Goal: Task Accomplishment & Management: Use online tool/utility

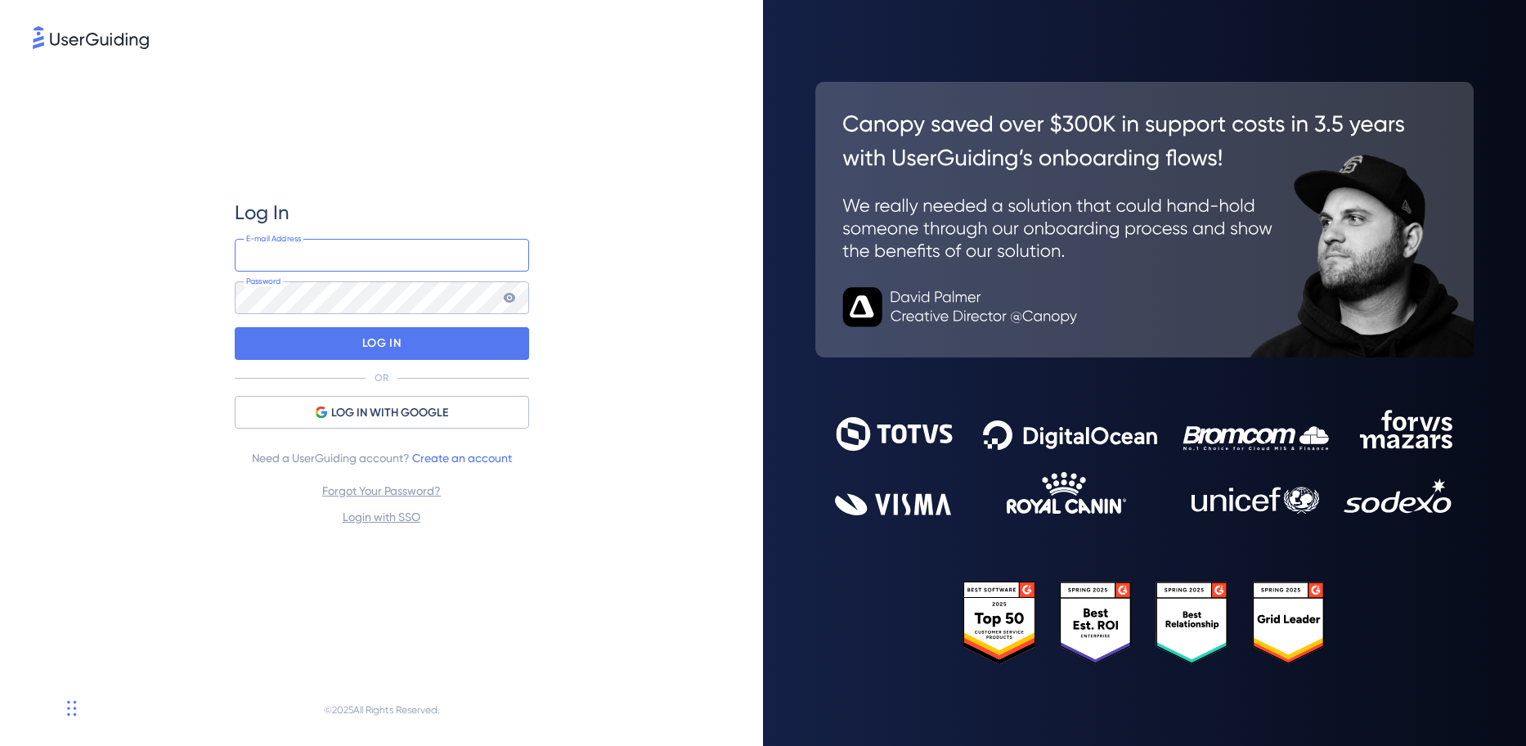
click at [371, 262] on input "email" at bounding box center [382, 255] width 294 height 33
click at [17, 362] on div "Log In E-mail Address Password LOG IN OR LOG IN WITH GOOGLE Need a UserGuiding …" at bounding box center [381, 373] width 763 height 746
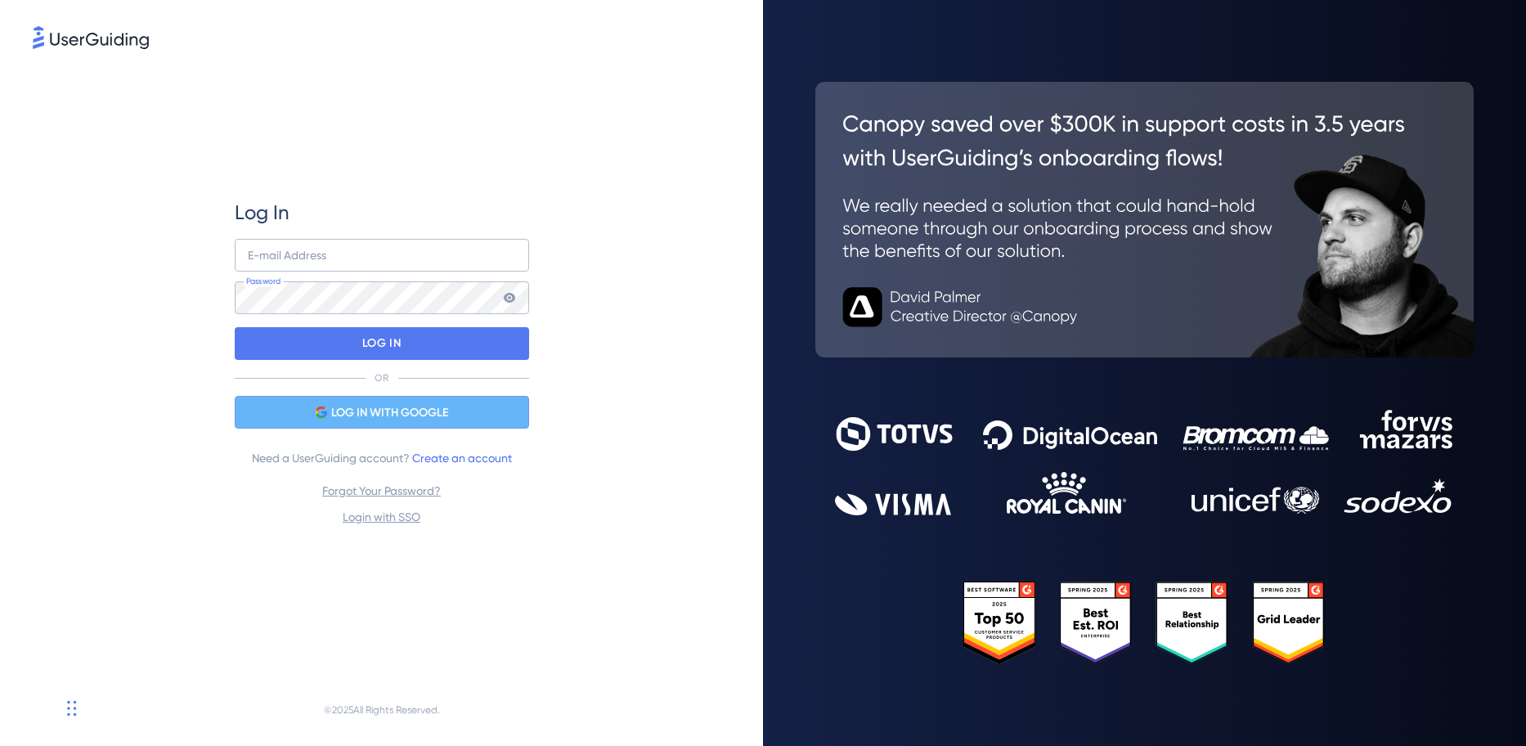
click at [328, 398] on div "LOG IN WITH GOOGLE" at bounding box center [382, 412] width 294 height 33
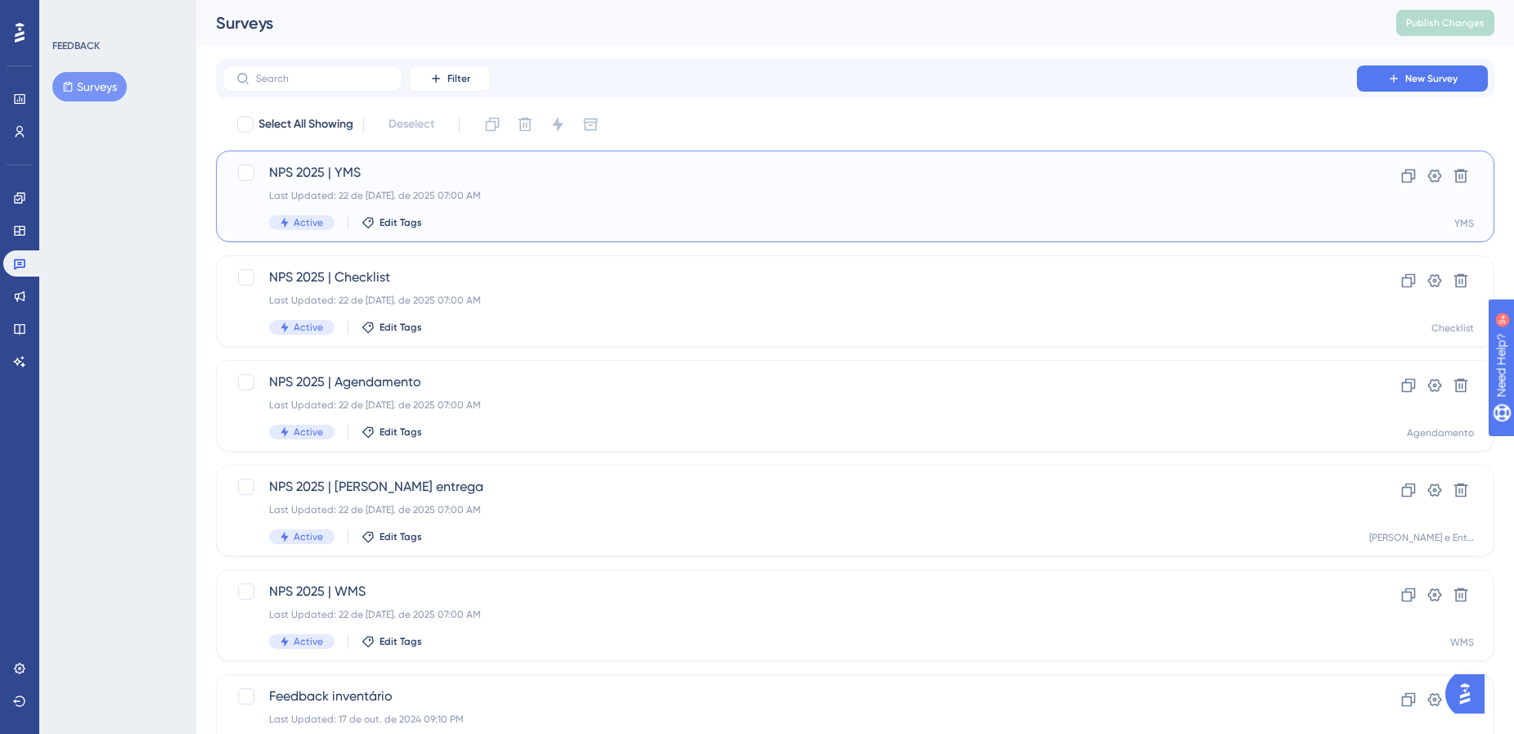
click at [515, 164] on span "NPS 2025 | YMS" at bounding box center [789, 173] width 1041 height 20
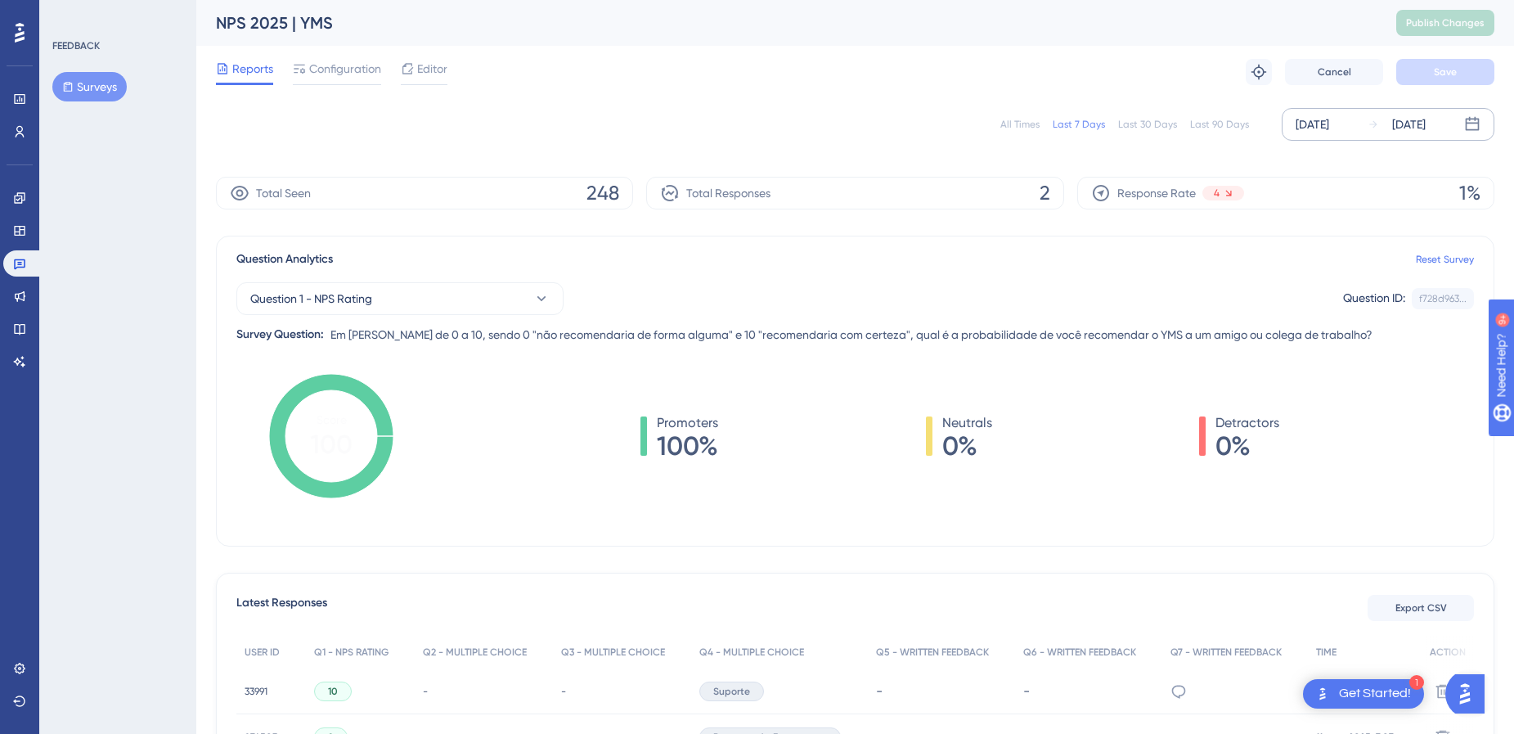
click at [1313, 119] on div "[DATE]" at bounding box center [1313, 125] width 34 height 20
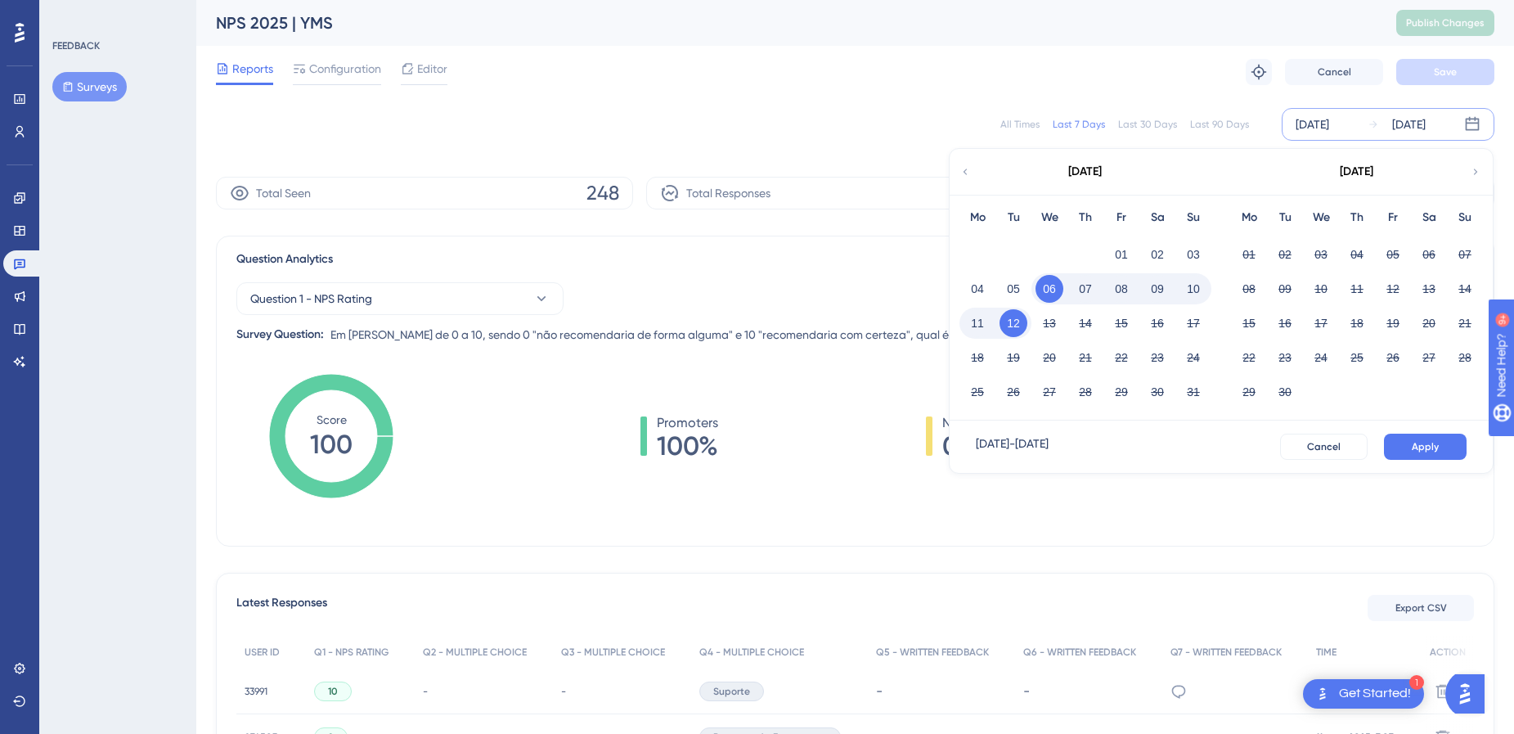
click at [973, 179] on div "[DATE]" at bounding box center [1085, 172] width 270 height 46
click at [968, 173] on icon at bounding box center [964, 171] width 11 height 15
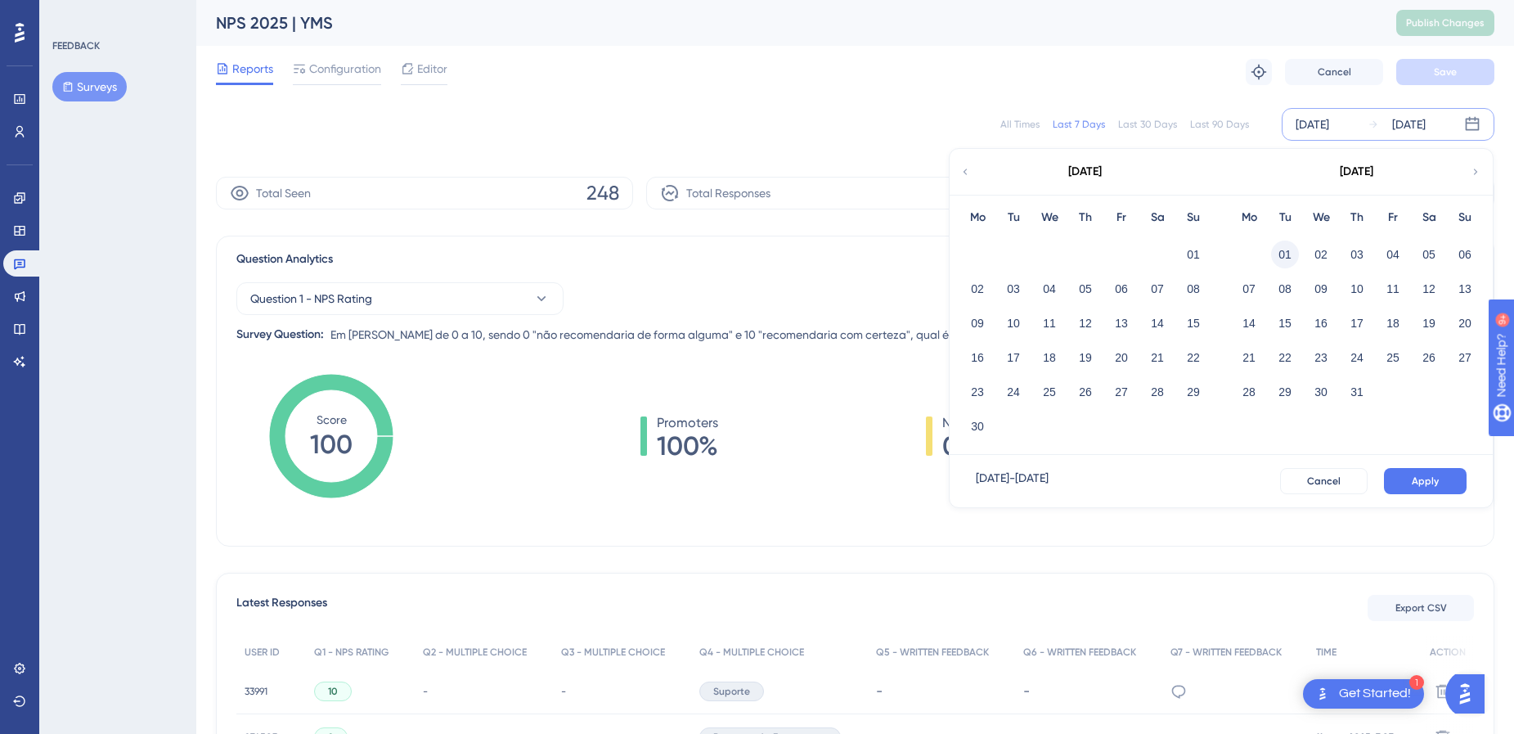
click at [1279, 250] on button "01" at bounding box center [1285, 254] width 28 height 28
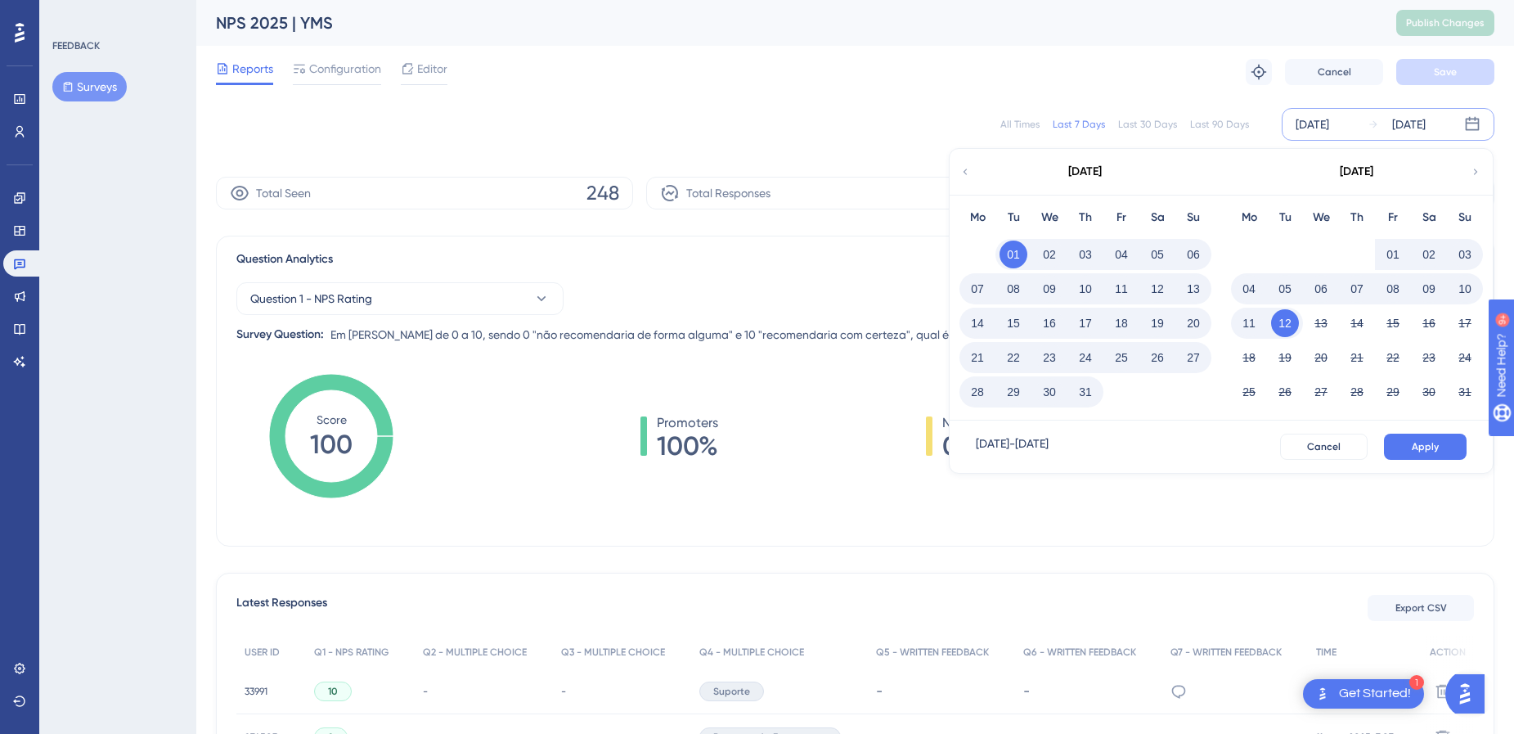
click at [1083, 402] on button "31" at bounding box center [1086, 392] width 28 height 28
click at [1427, 445] on span "Apply" at bounding box center [1425, 446] width 27 height 13
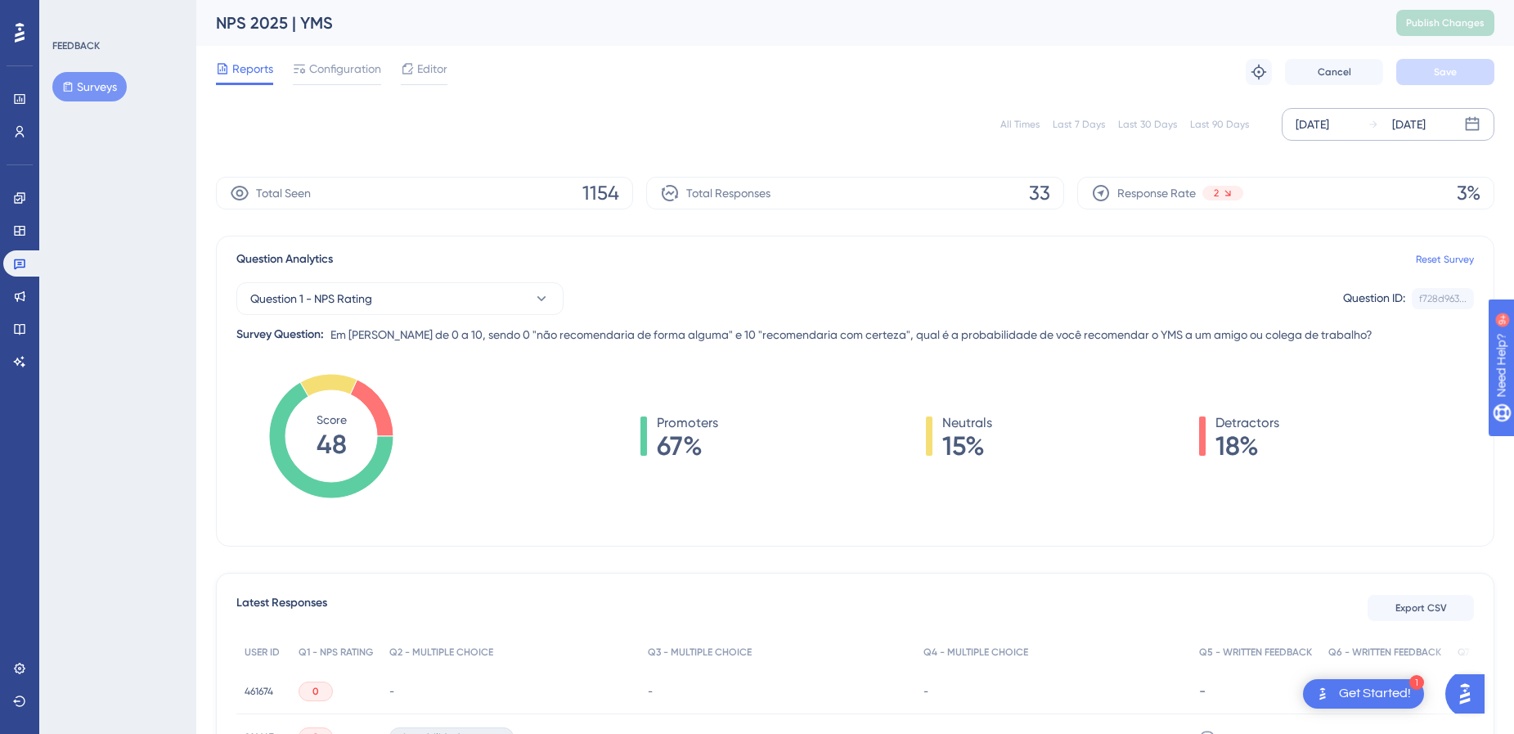
click at [1440, 600] on button "Export CSV" at bounding box center [1421, 608] width 106 height 26
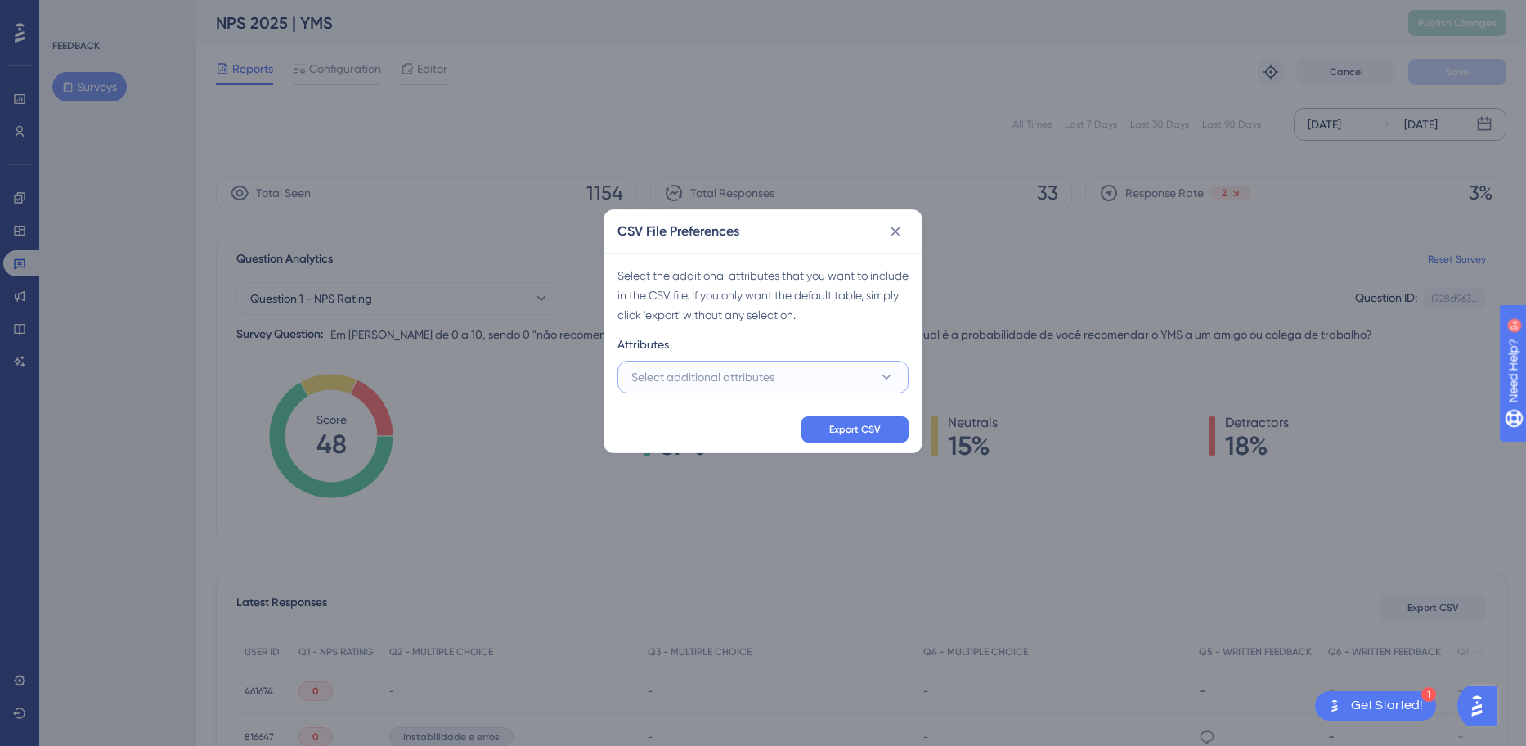
click at [795, 378] on button "Select additional attributes" at bounding box center [763, 377] width 291 height 33
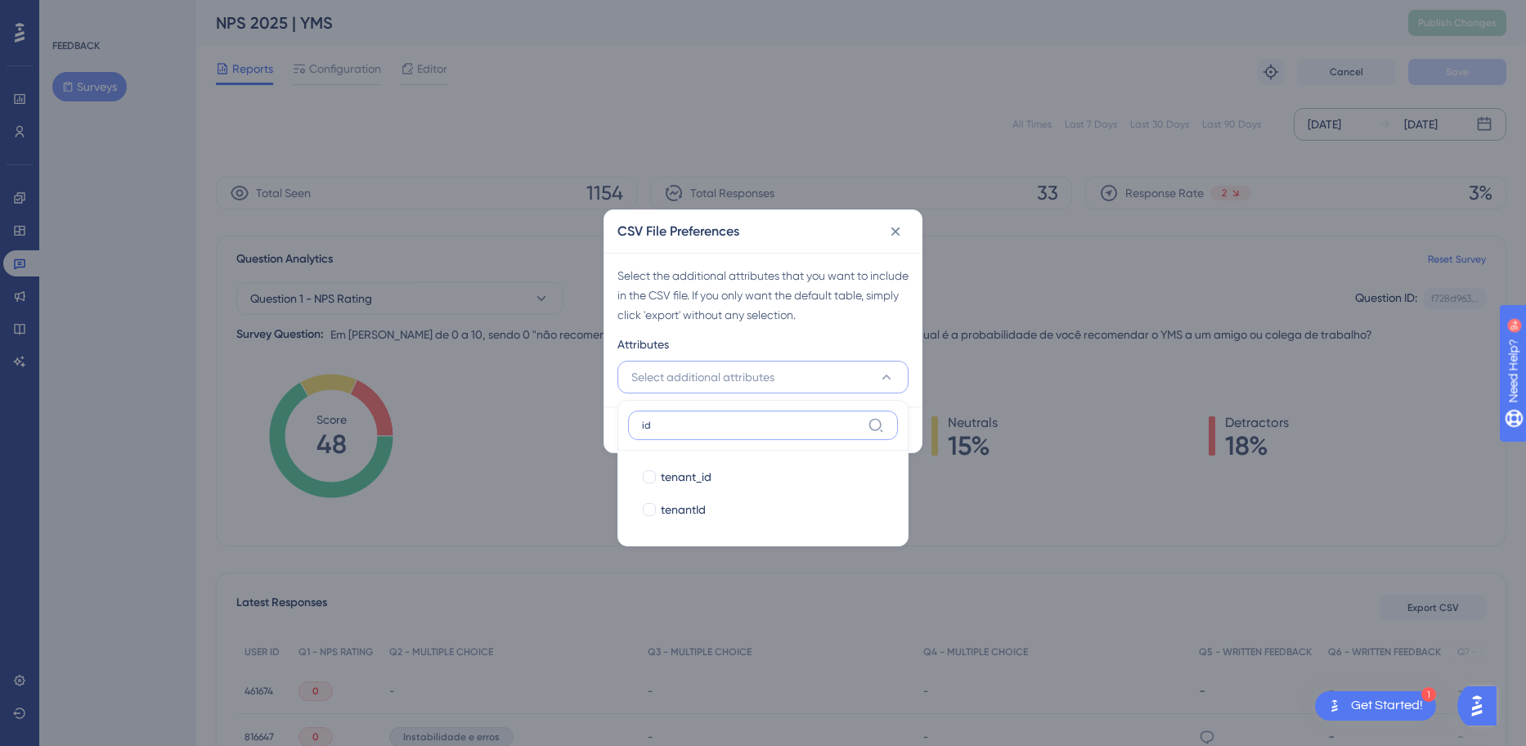
type input "i"
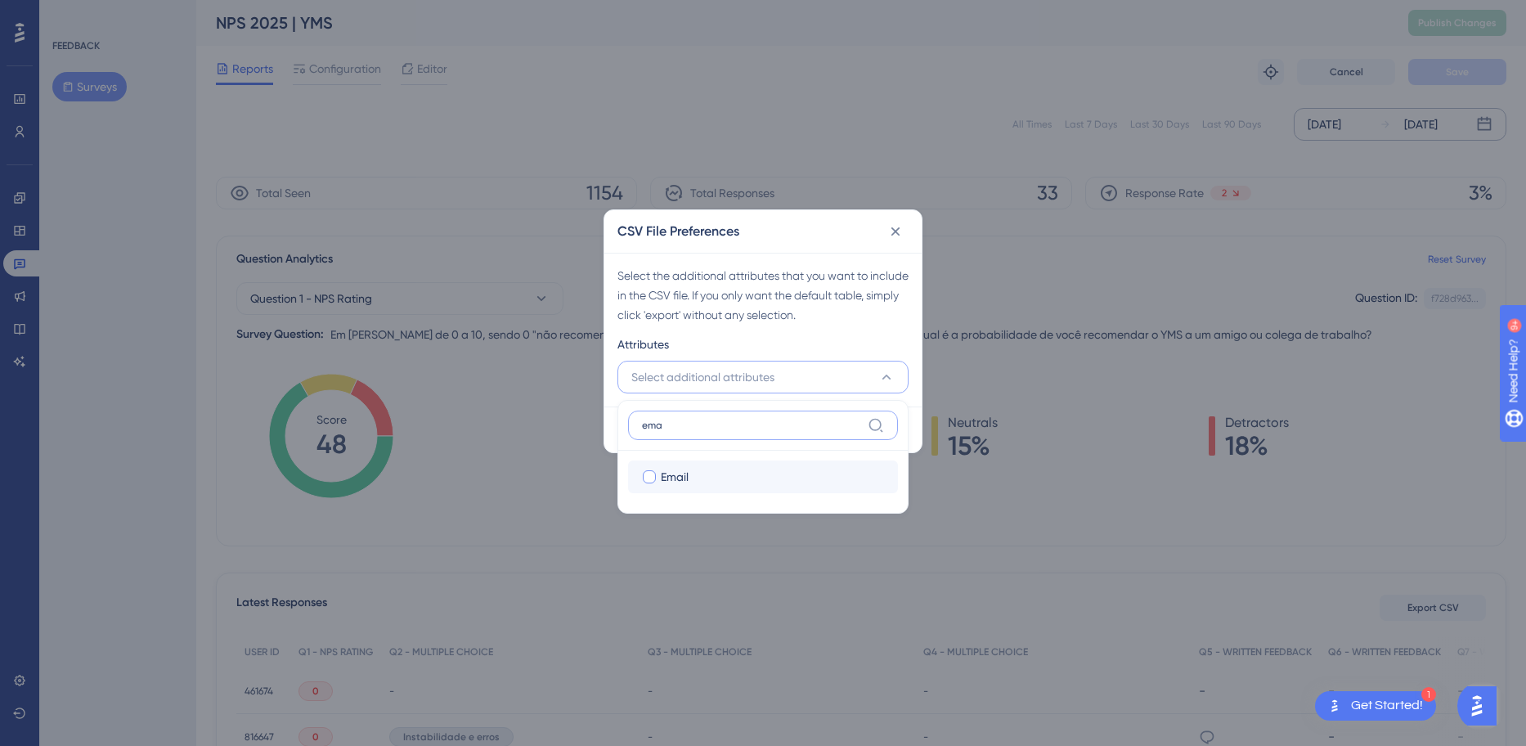
type input "ema"
click at [767, 491] on label "Email Email" at bounding box center [763, 477] width 270 height 33
click at [650, 478] on input "Email" at bounding box center [649, 477] width 1 height 1
checkbox input "false"
click at [774, 422] on input "ema" at bounding box center [751, 425] width 219 height 13
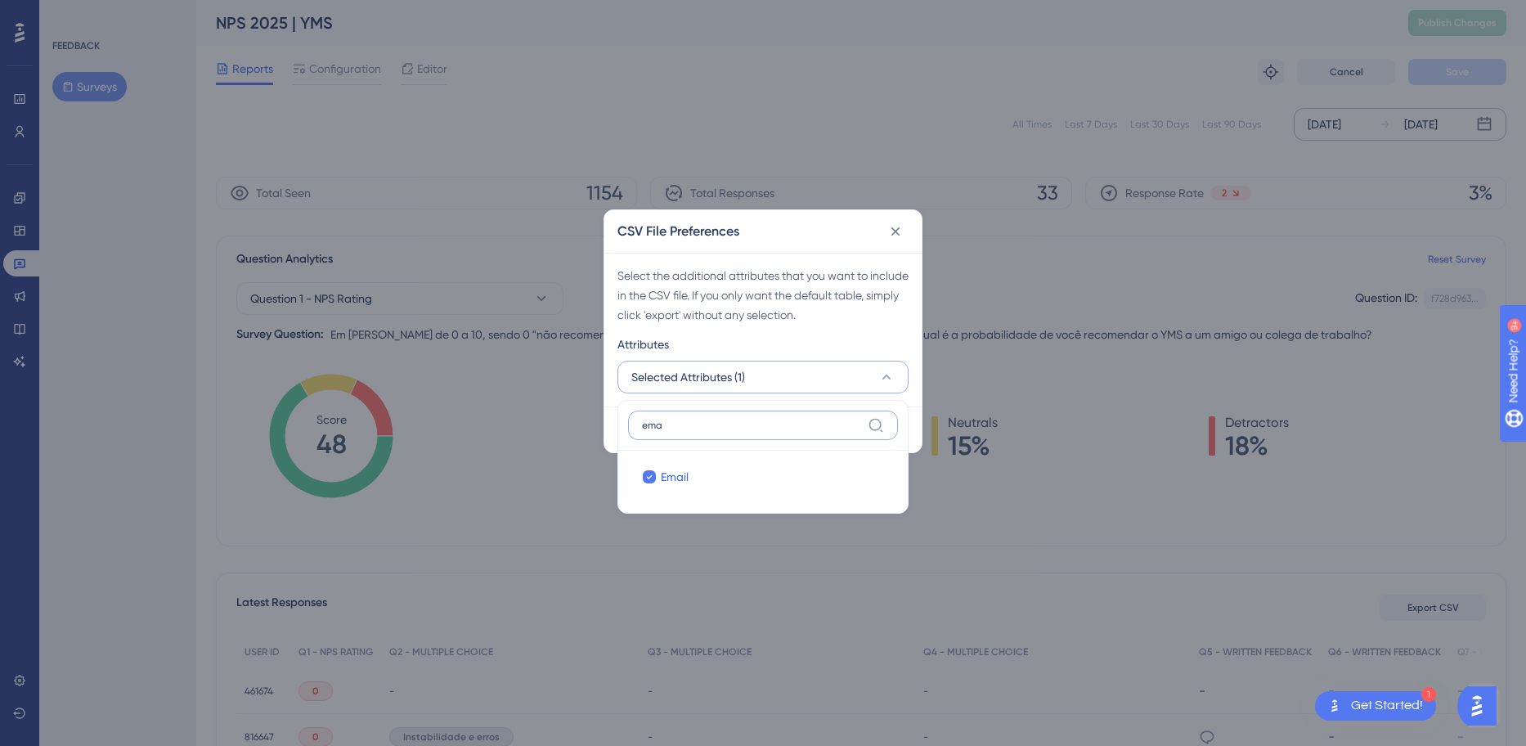
drag, startPoint x: 774, startPoint y: 422, endPoint x: 714, endPoint y: 425, distance: 59.8
click at [714, 425] on input "ema" at bounding box center [751, 425] width 219 height 13
type input "em"
checkbox input "true"
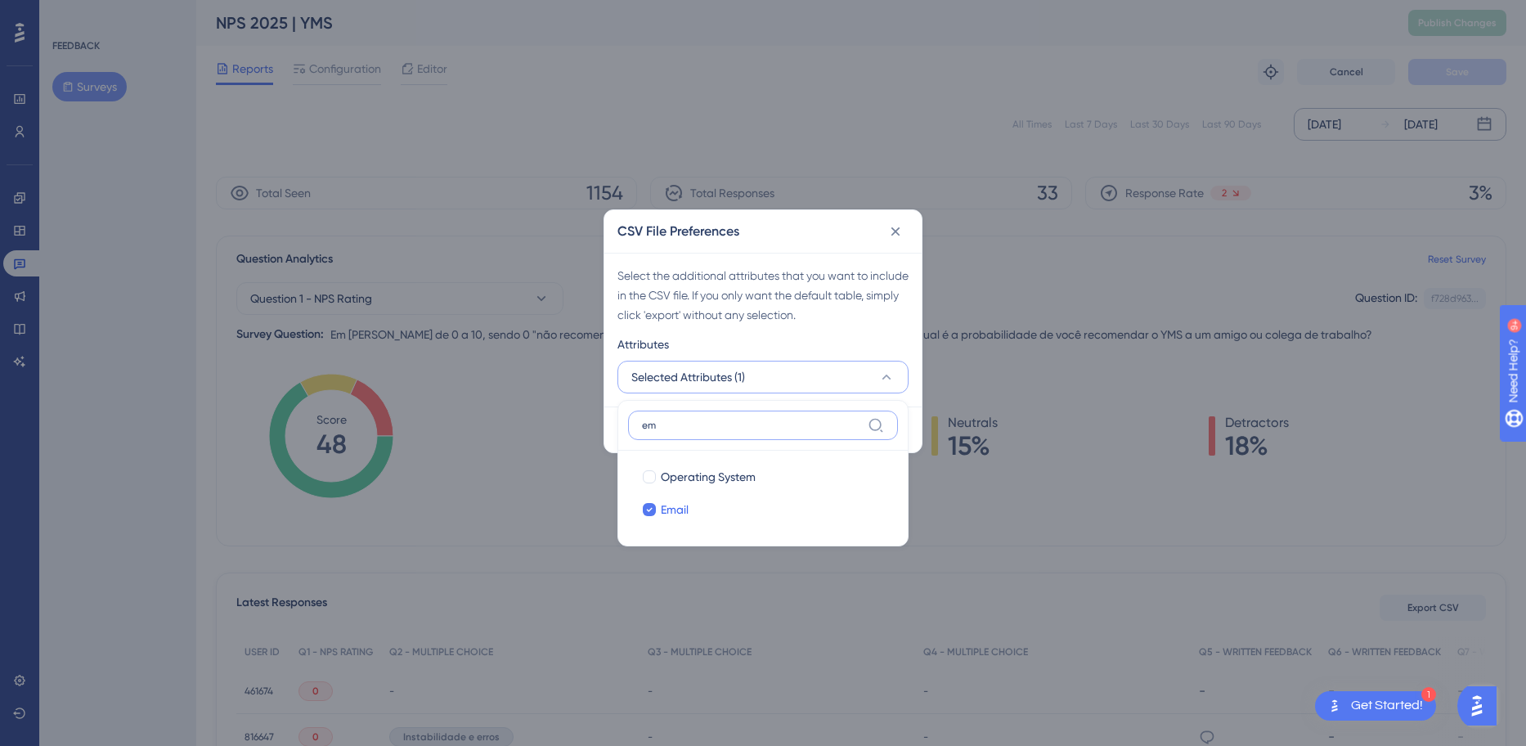
type input "e"
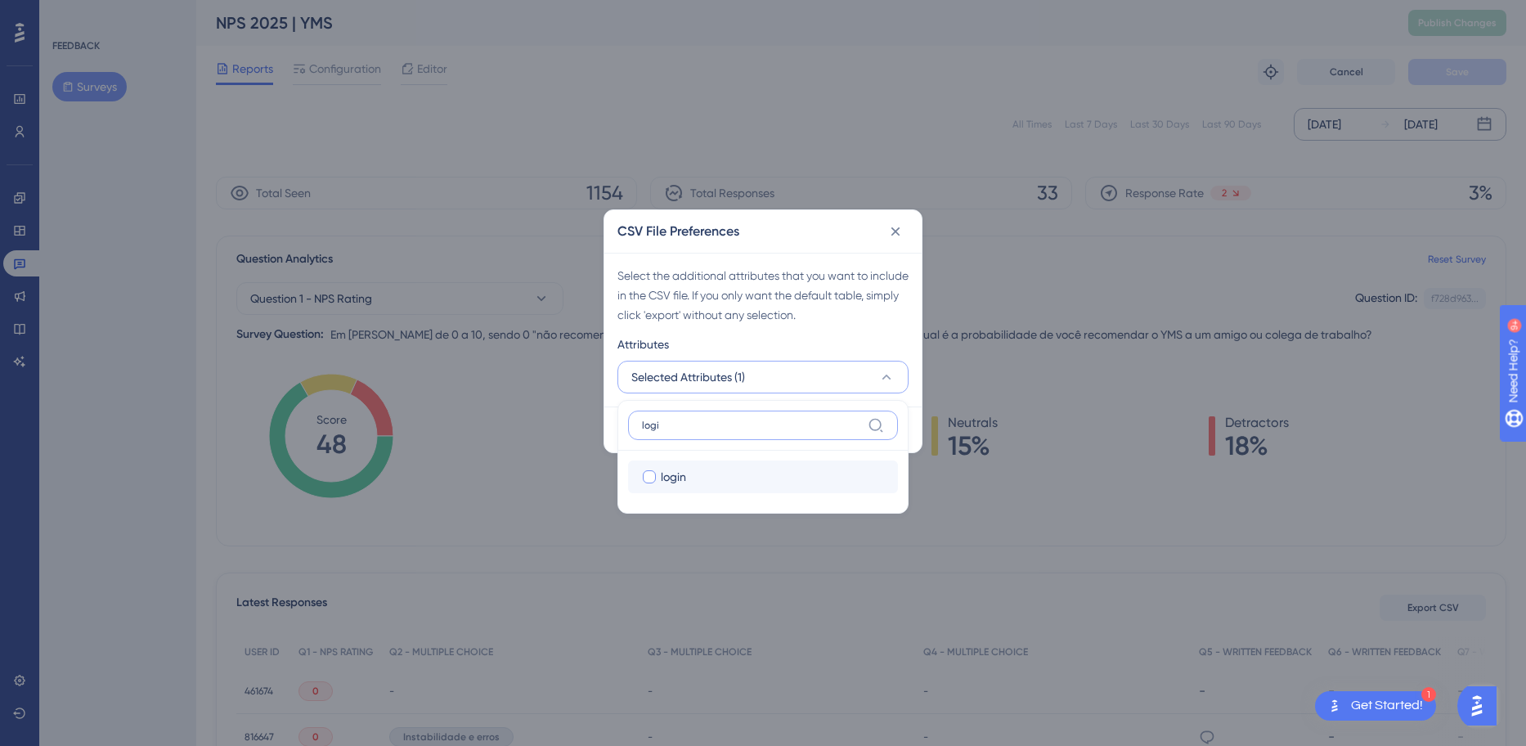
type input "logi"
click at [722, 478] on div "login" at bounding box center [773, 477] width 224 height 20
checkbox input "true"
click at [737, 421] on input "logi" at bounding box center [751, 425] width 219 height 13
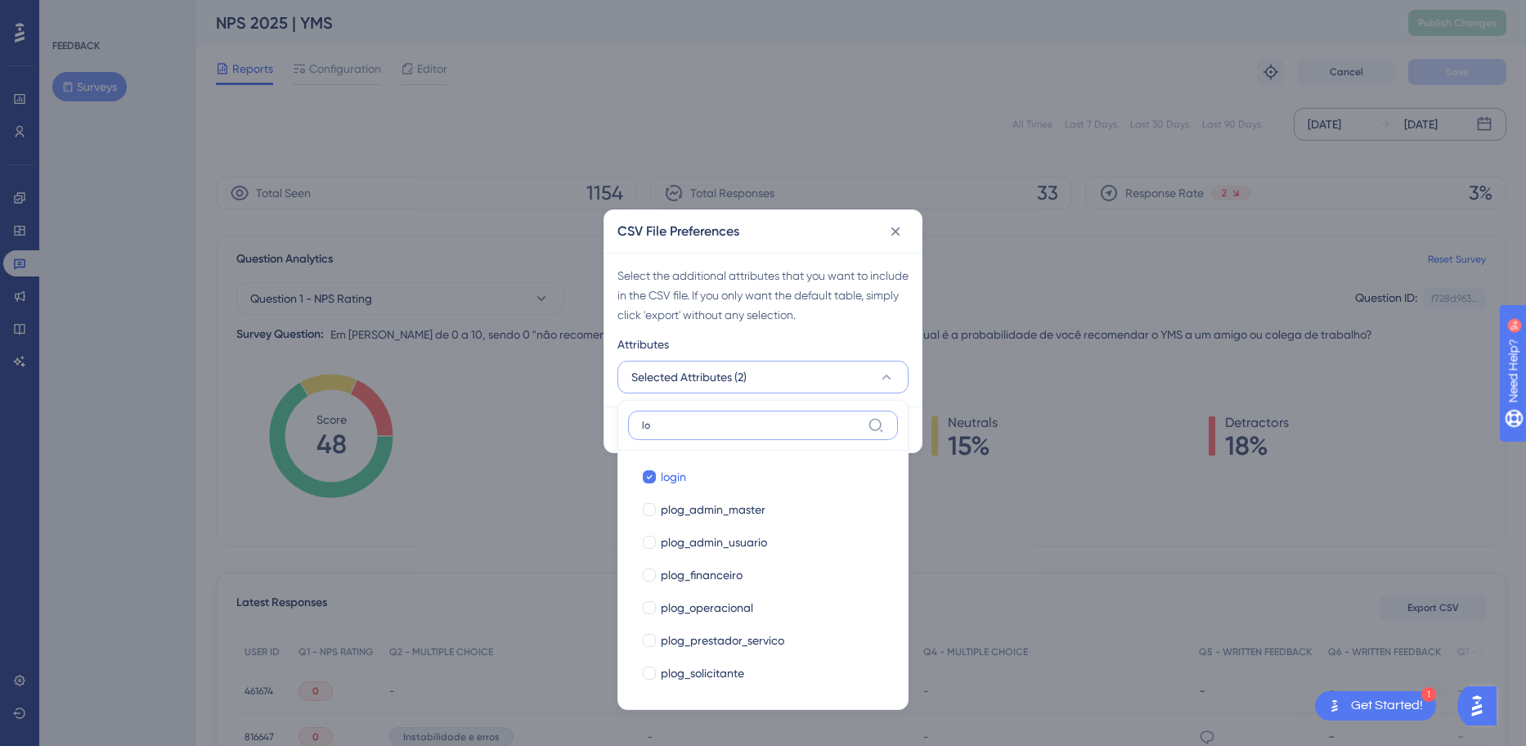
type input "l"
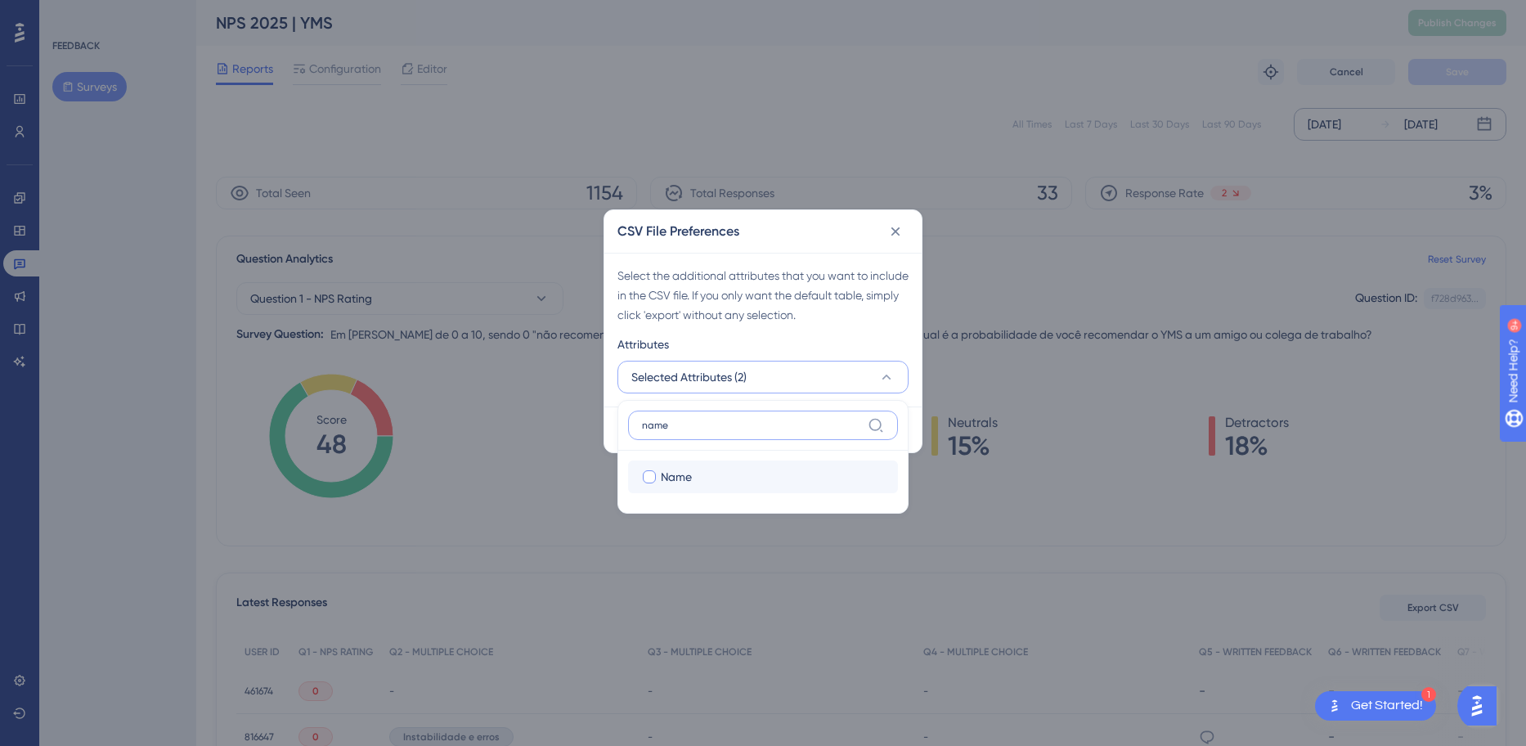
type input "name"
click at [750, 470] on div "Name" at bounding box center [773, 477] width 224 height 20
checkbox input "true"
click at [748, 425] on input "name" at bounding box center [751, 425] width 219 height 13
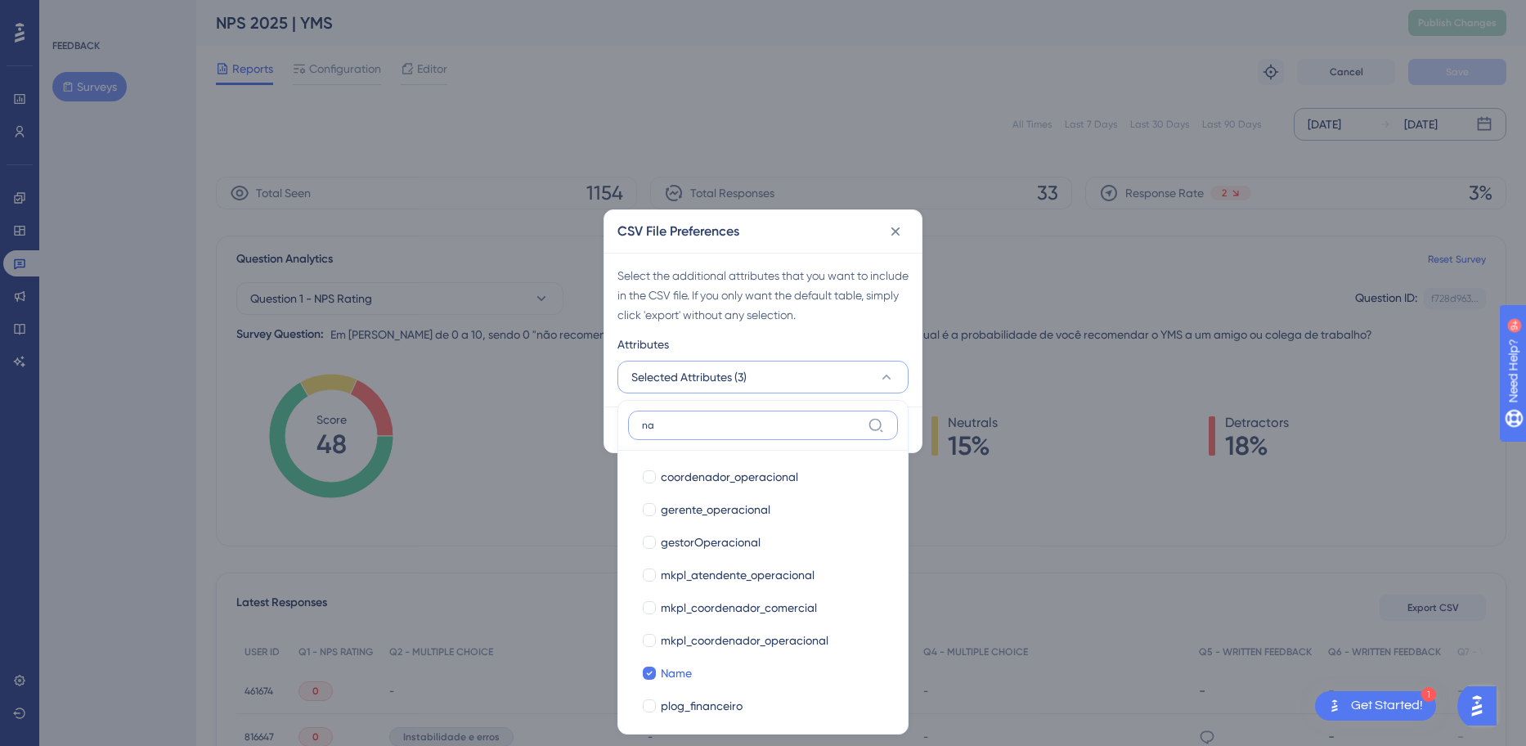
type input "n"
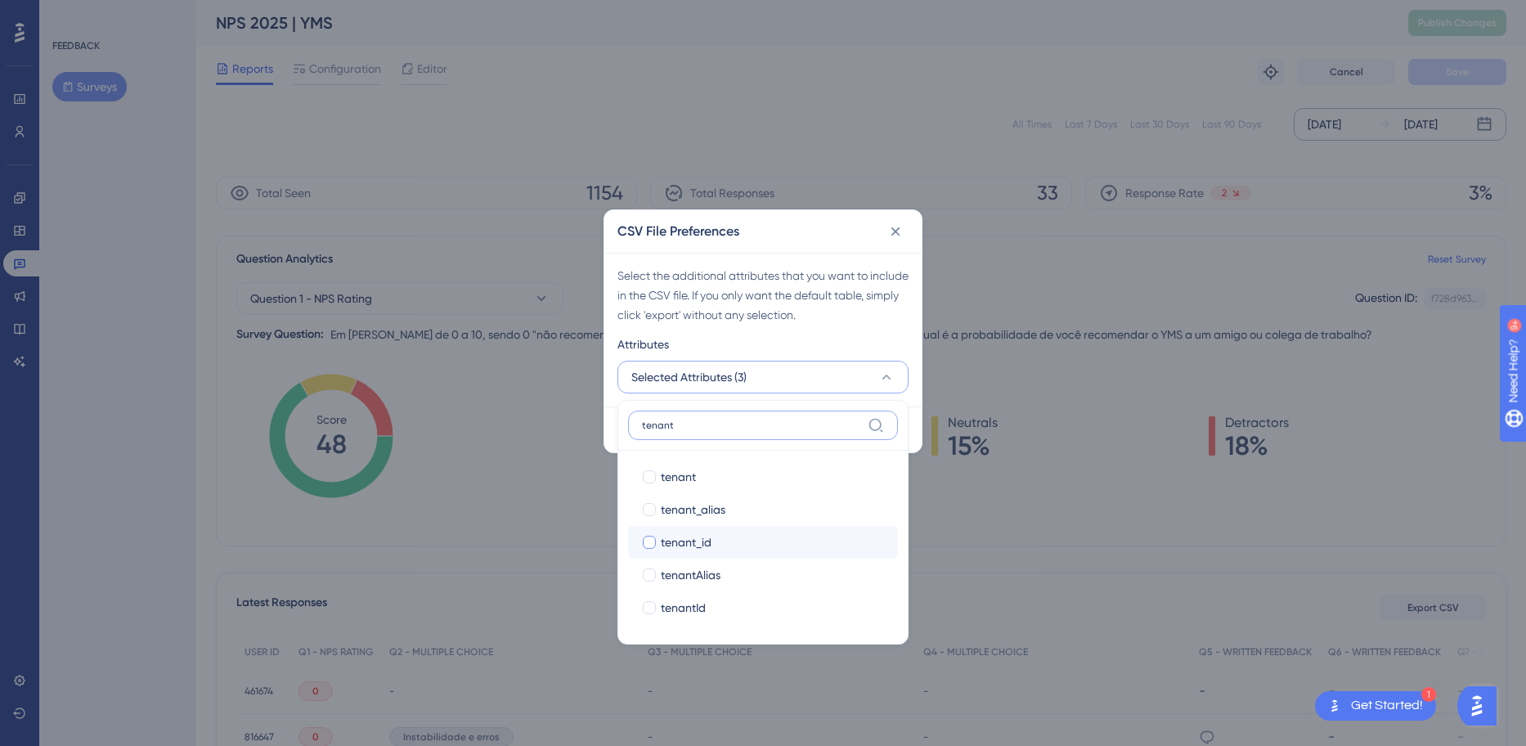
type input "tenant"
click at [739, 542] on div "tenant_id" at bounding box center [773, 543] width 224 height 20
checkbox input "true"
click at [725, 425] on input "tenant" at bounding box center [751, 425] width 219 height 13
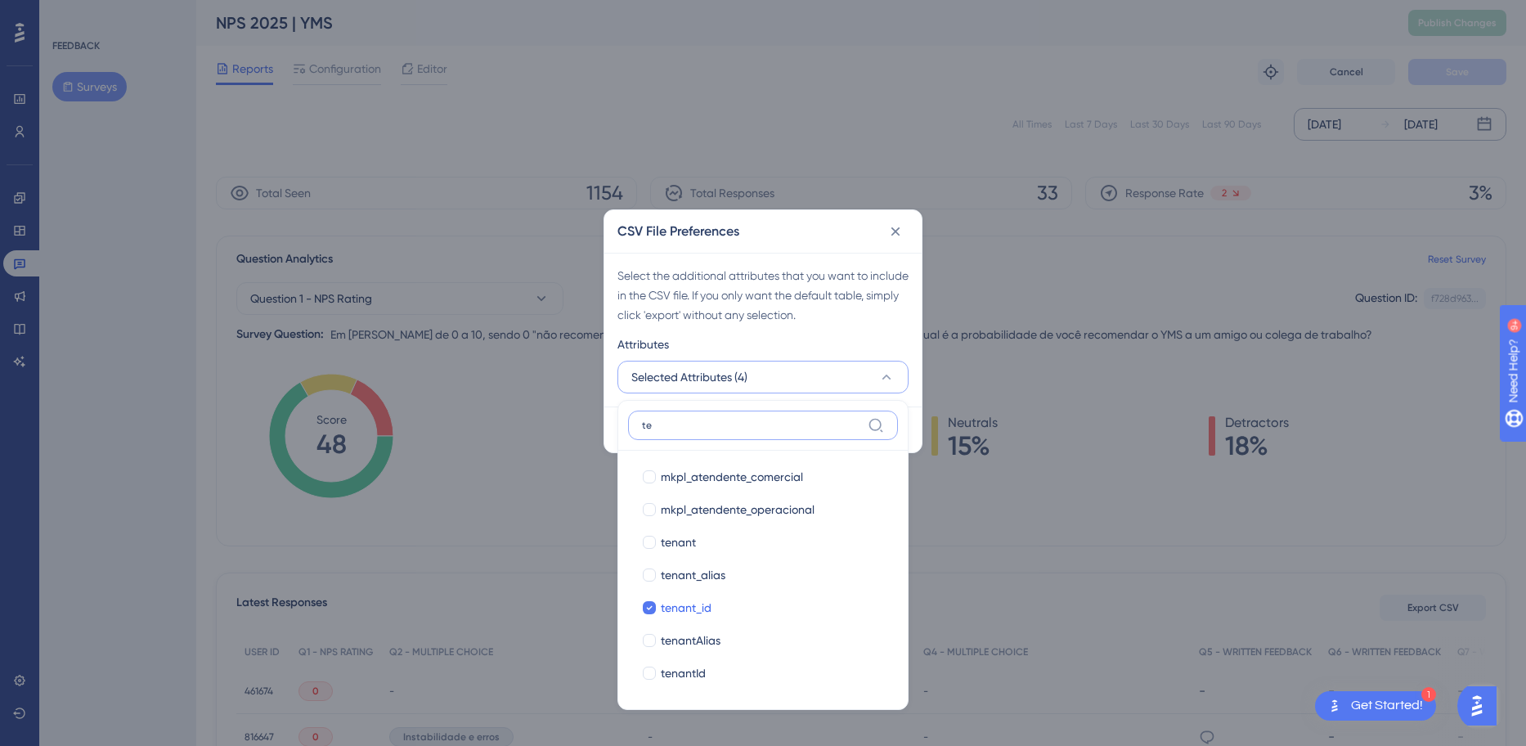
type input "t"
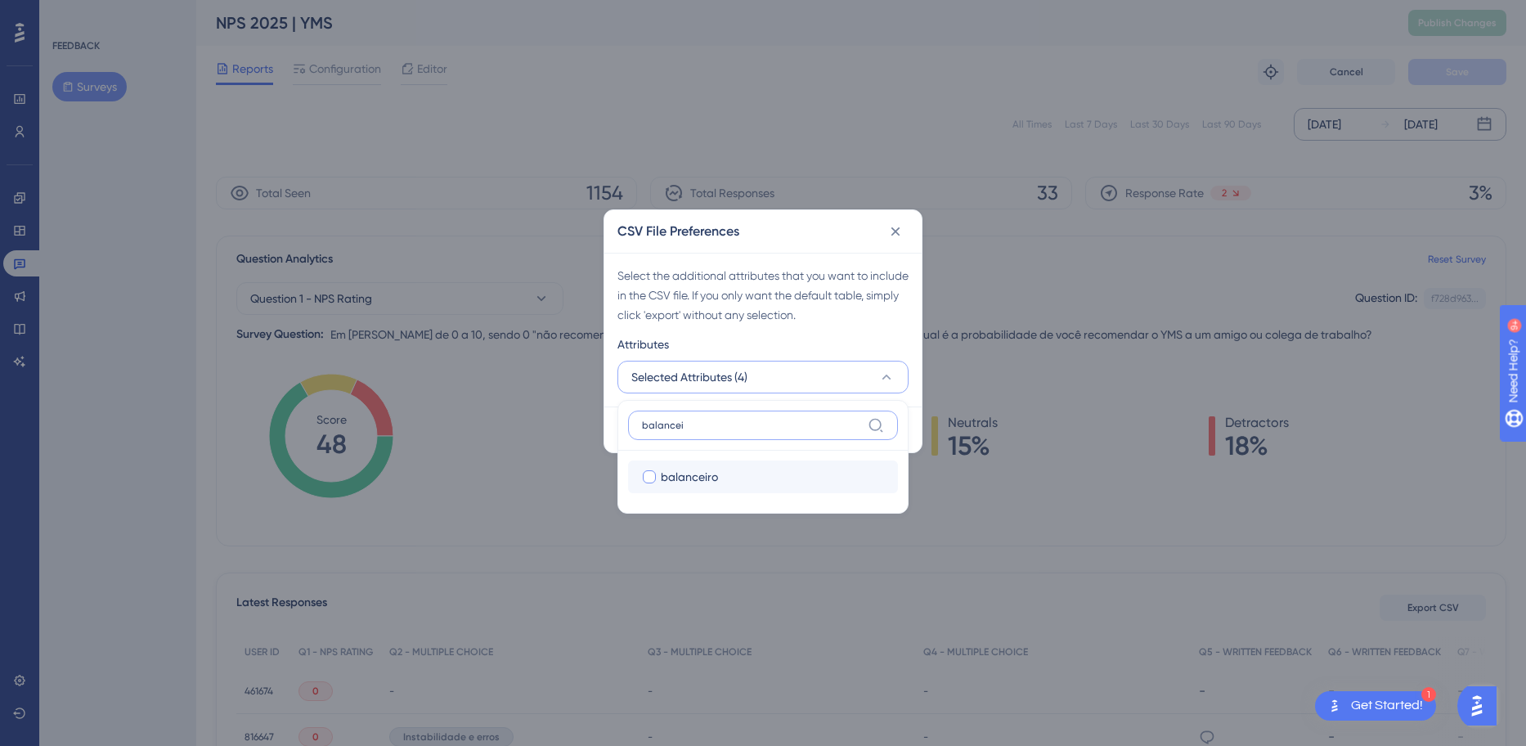
type input "balancei"
click at [699, 474] on span "balanceiro" at bounding box center [689, 477] width 57 height 20
checkbox input "true"
click at [703, 424] on input "balancei" at bounding box center [751, 425] width 219 height 13
type input "balanceioperador"
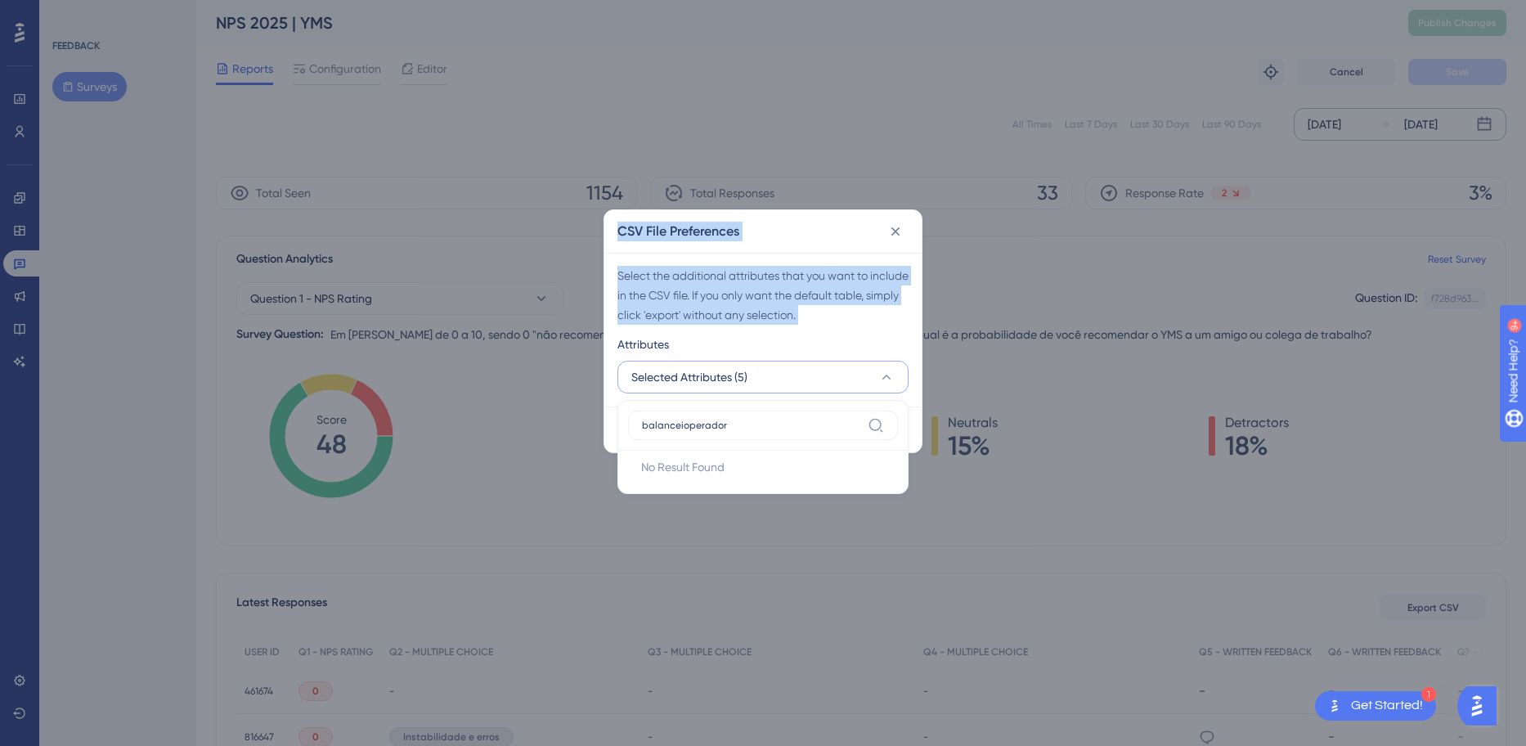
drag, startPoint x: 809, startPoint y: 432, endPoint x: 553, endPoint y: 409, distance: 257.0
click at [512, 410] on div "CSV File Preferences Select the additional attributes that you want to include …" at bounding box center [763, 373] width 1526 height 746
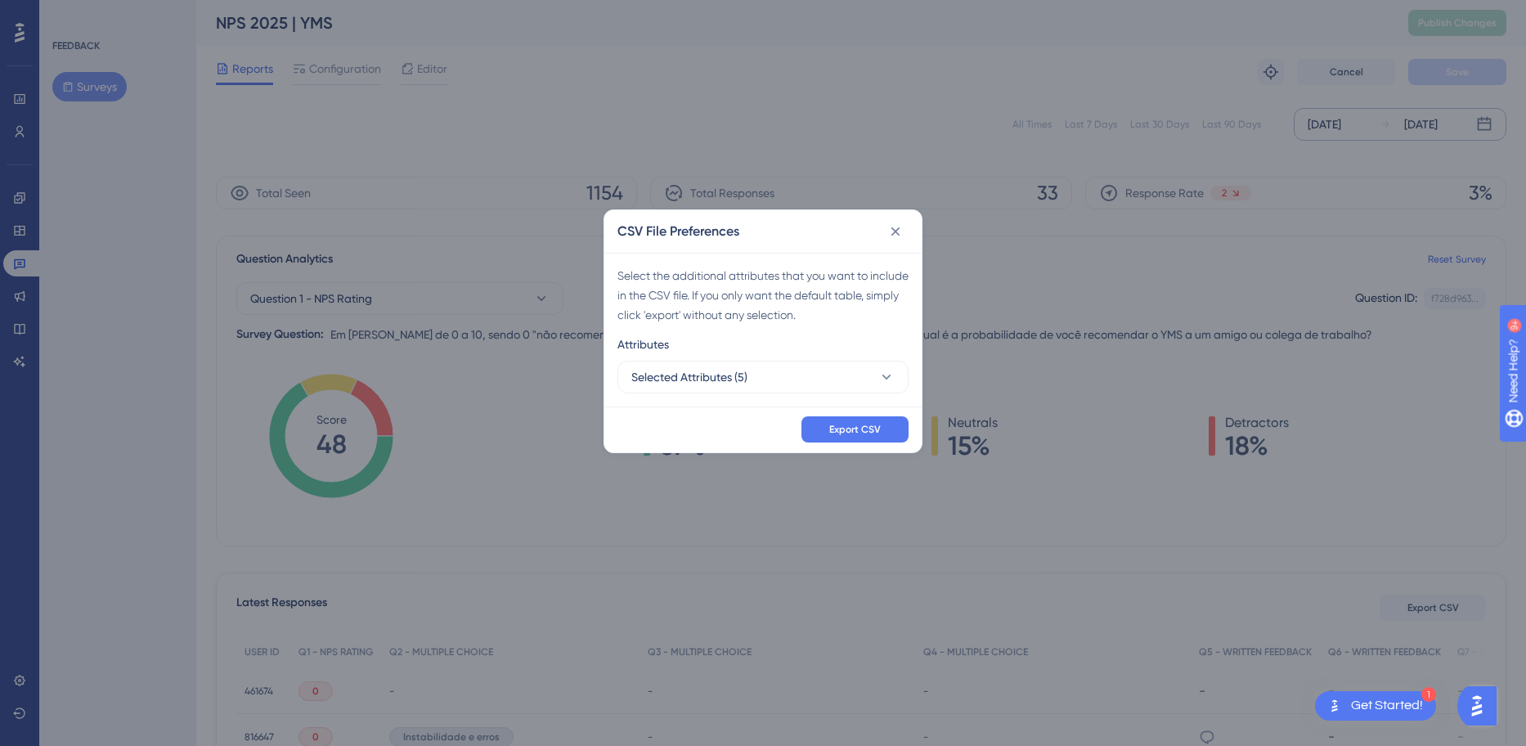
click at [702, 411] on div "Export CSV" at bounding box center [762, 430] width 317 height 46
click at [874, 375] on button "Selected Attributes (5)" at bounding box center [763, 377] width 291 height 33
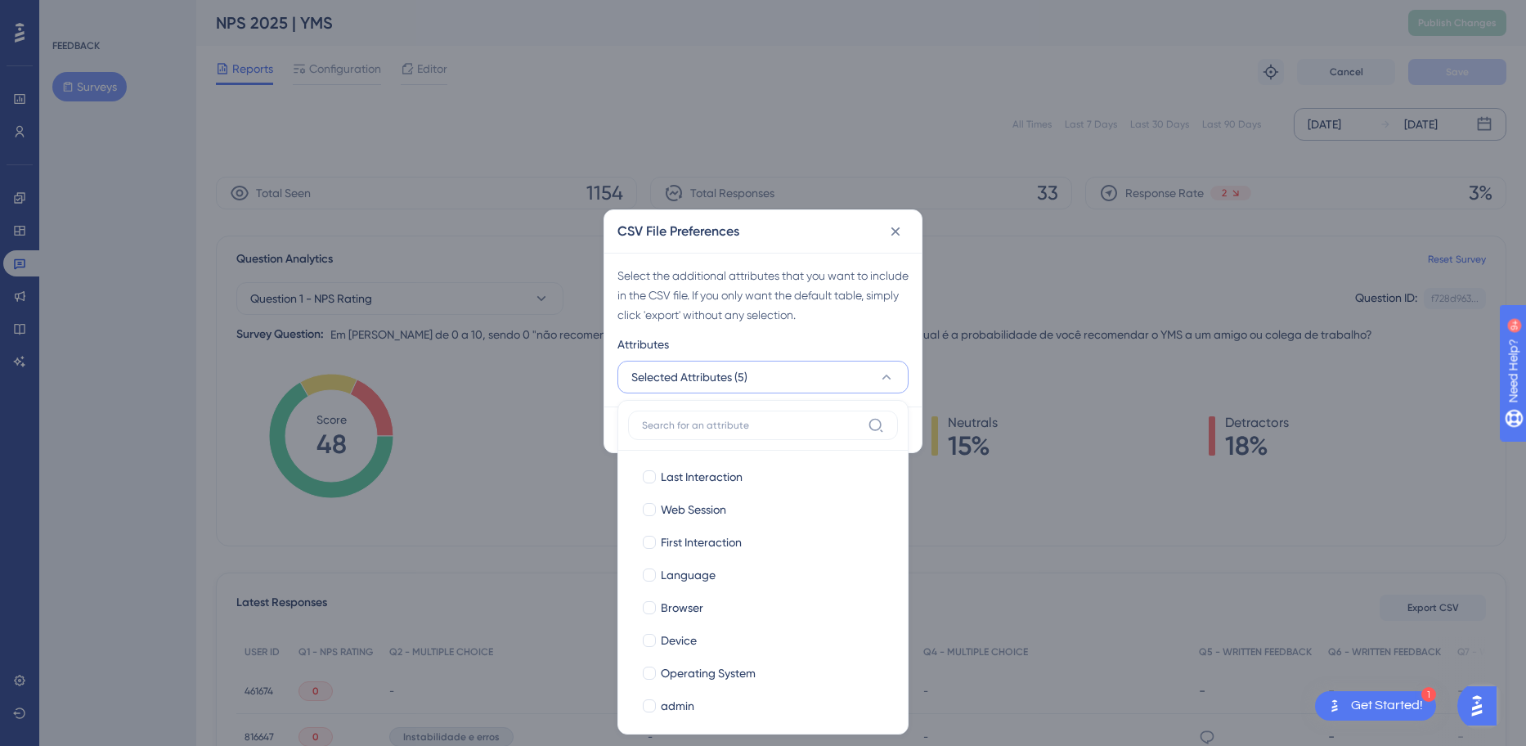
click at [793, 431] on input at bounding box center [751, 425] width 219 height 13
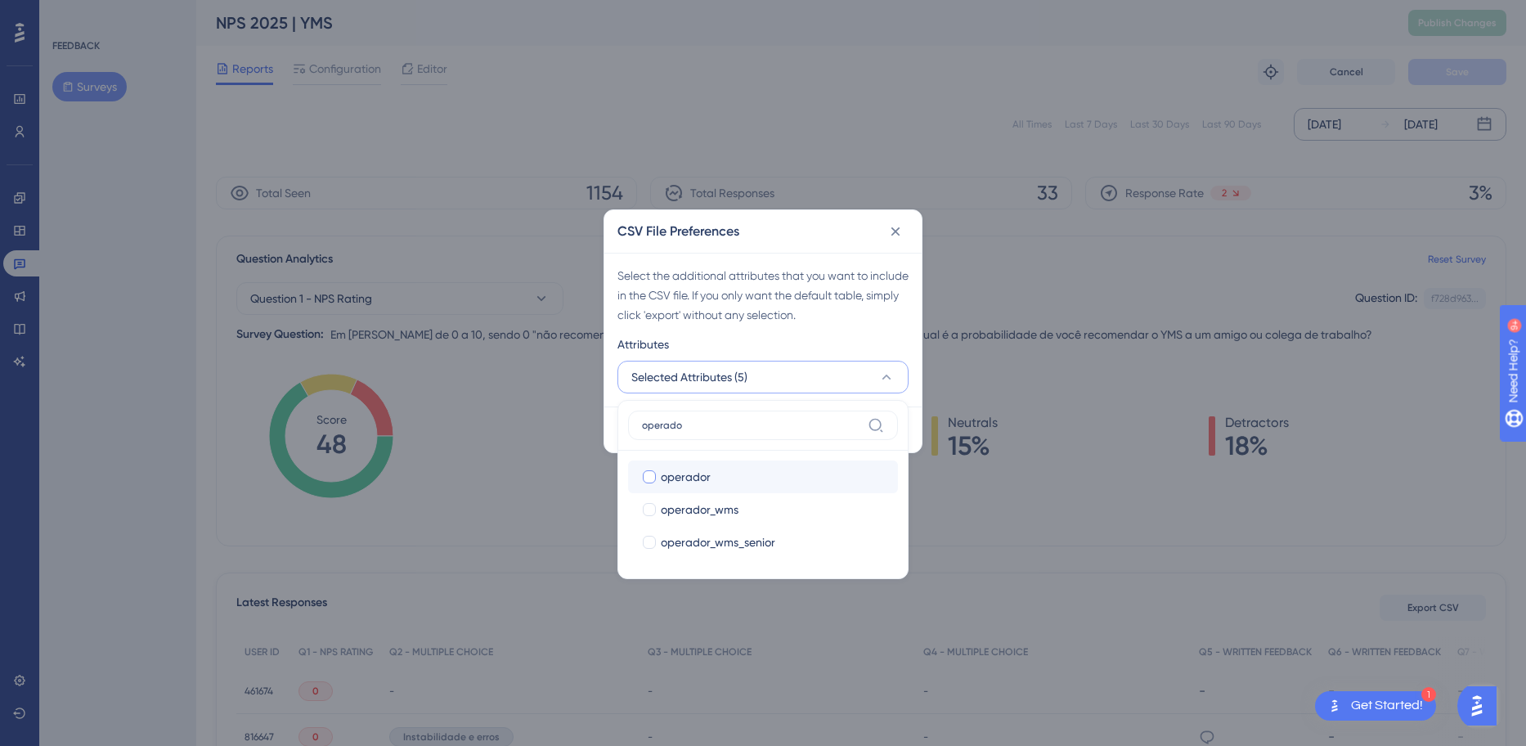
type input "operado"
click at [703, 467] on span "operador" at bounding box center [686, 477] width 50 height 20
checkbox input "true"
click at [719, 435] on label "operado" at bounding box center [763, 425] width 270 height 29
click at [719, 432] on input "operado" at bounding box center [751, 425] width 219 height 13
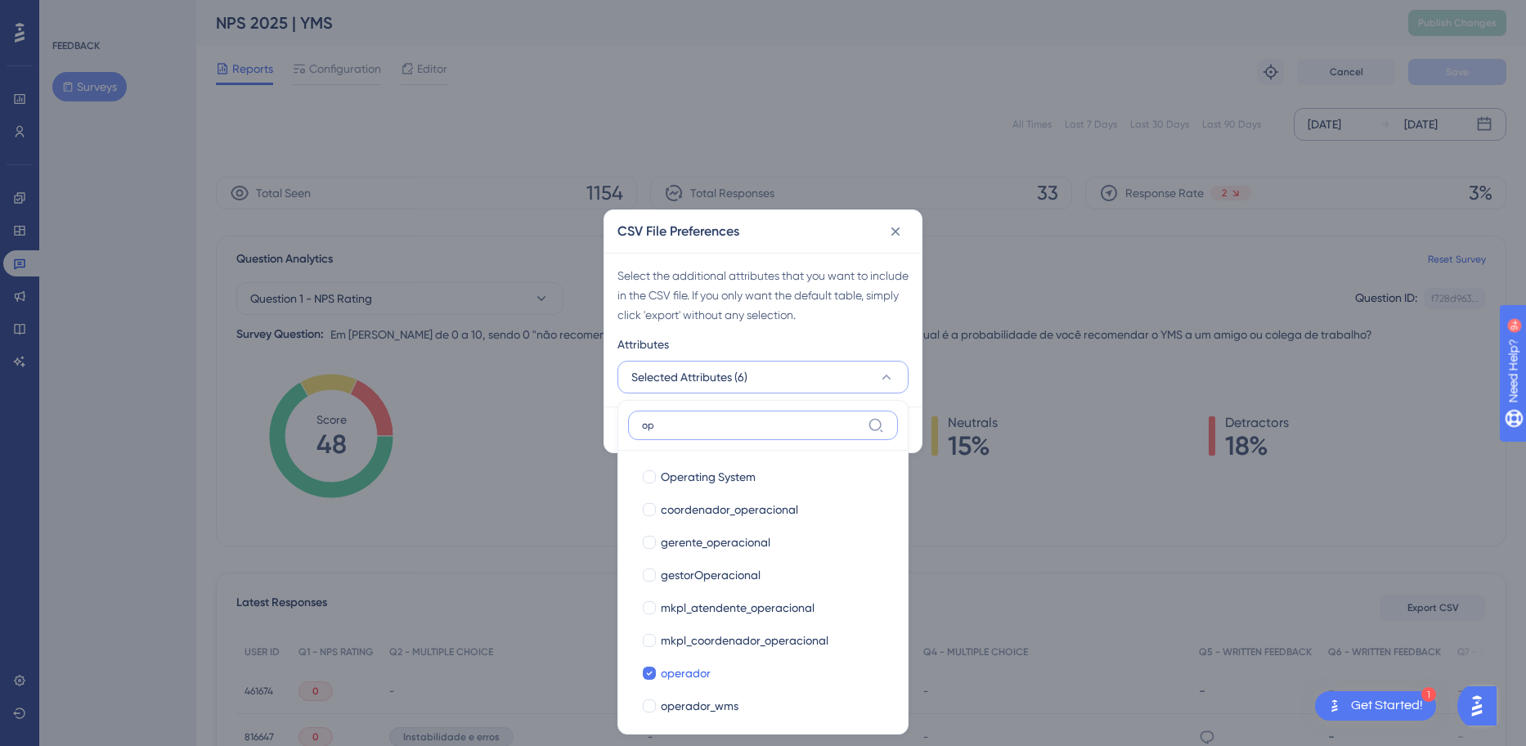
type input "o"
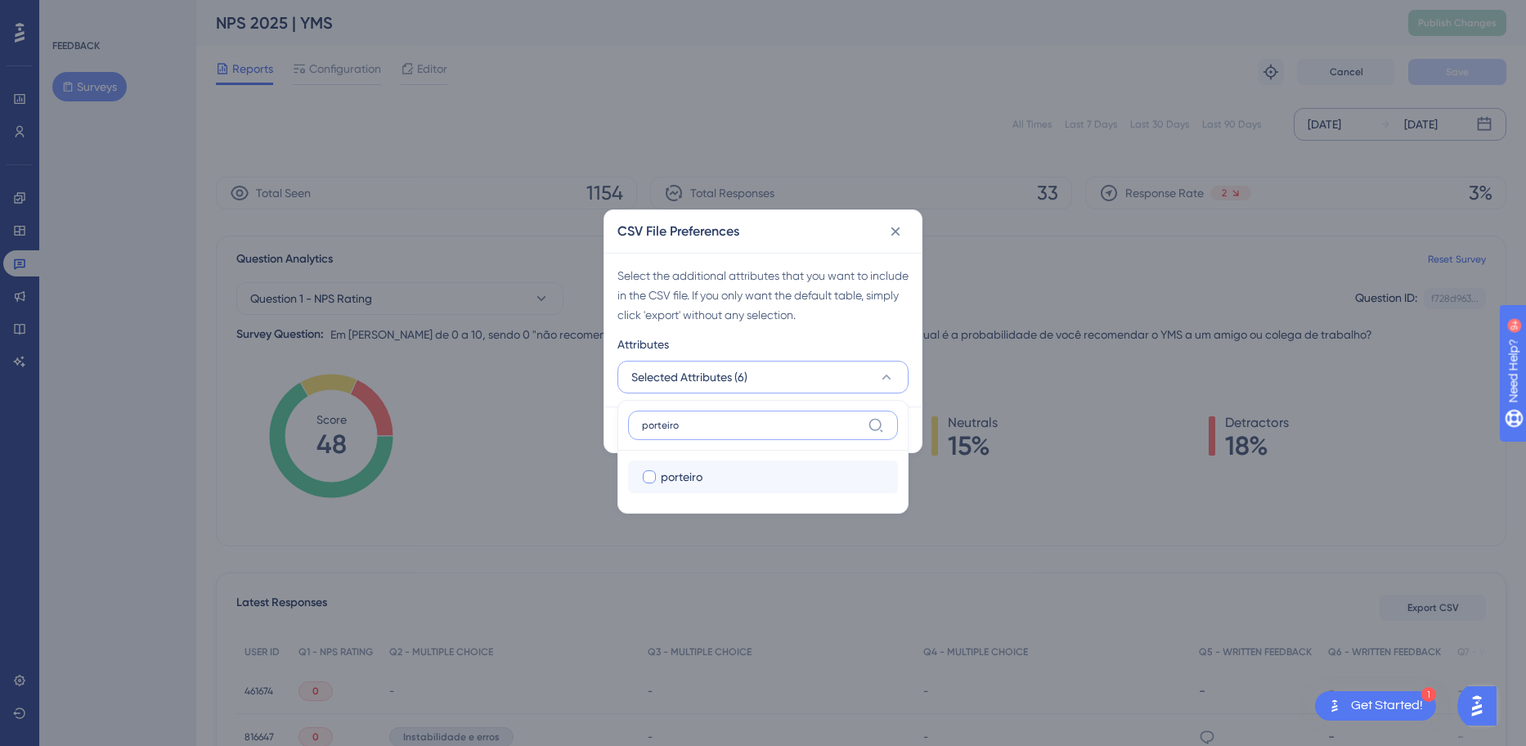
type input "porteiro"
click at [663, 469] on span "porteiro" at bounding box center [682, 477] width 42 height 20
checkbox input "true"
click at [822, 262] on div "Select the additional attributes that you want to include in the CSV file. If y…" at bounding box center [762, 330] width 317 height 154
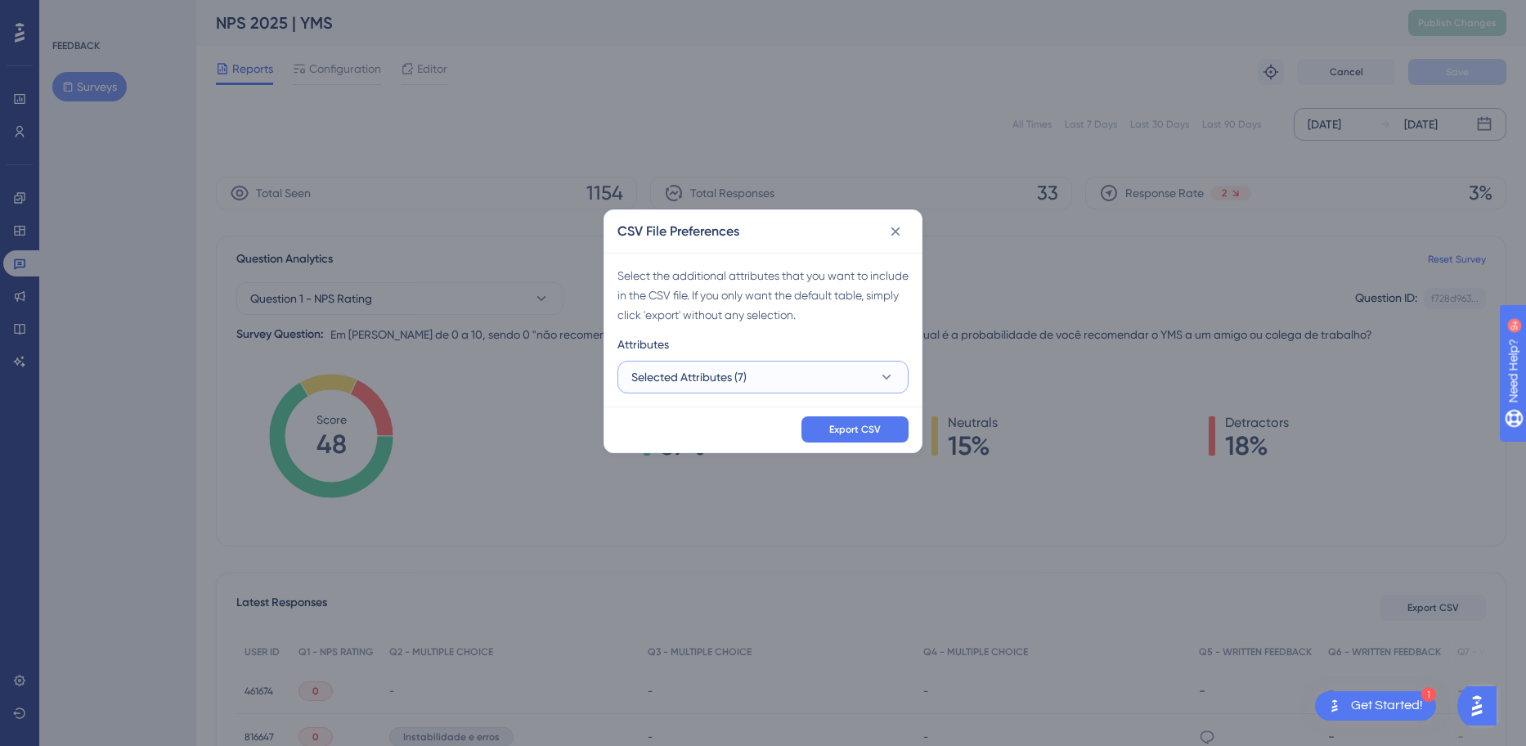
click at [900, 375] on button "Selected Attributes (7)" at bounding box center [763, 377] width 291 height 33
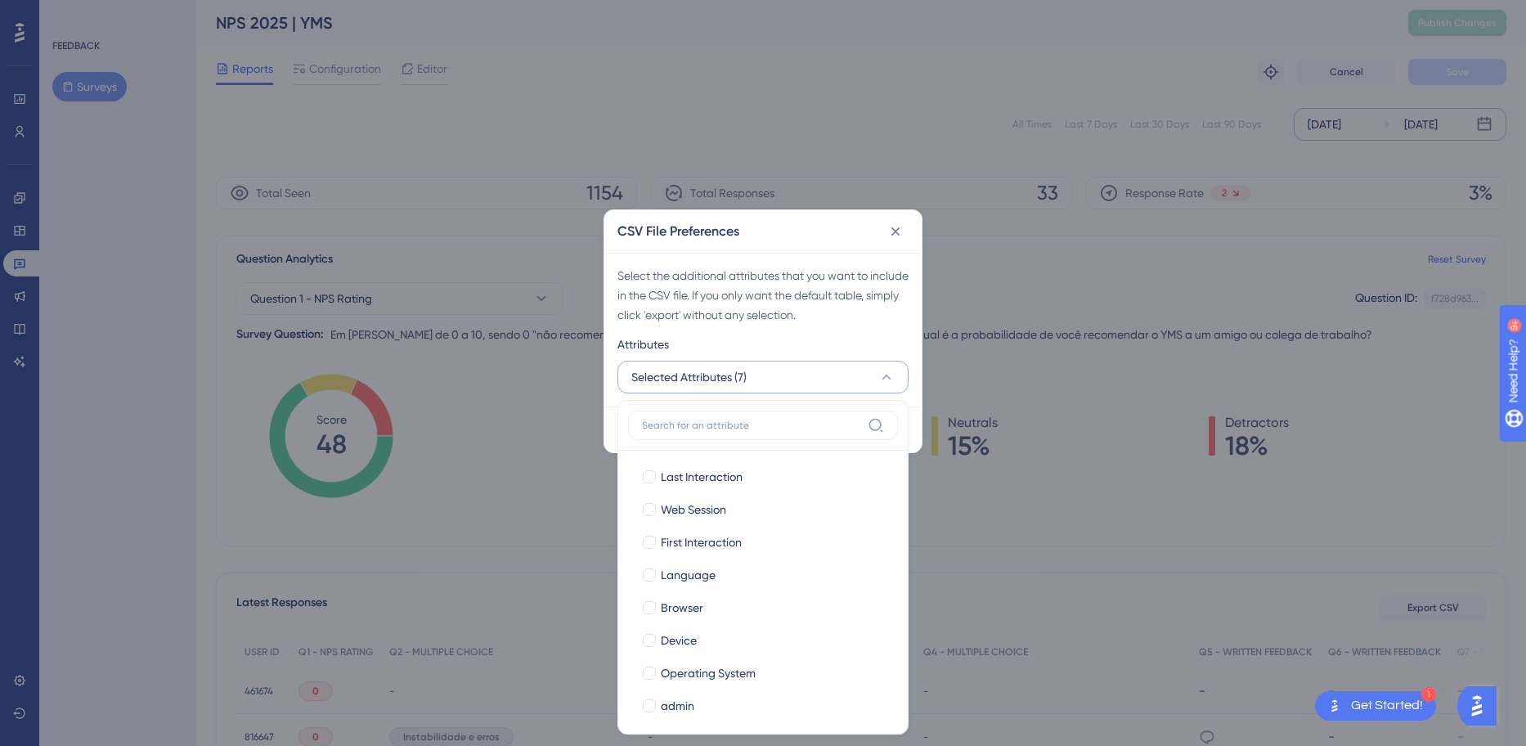
click at [887, 375] on icon at bounding box center [887, 377] width 9 height 5
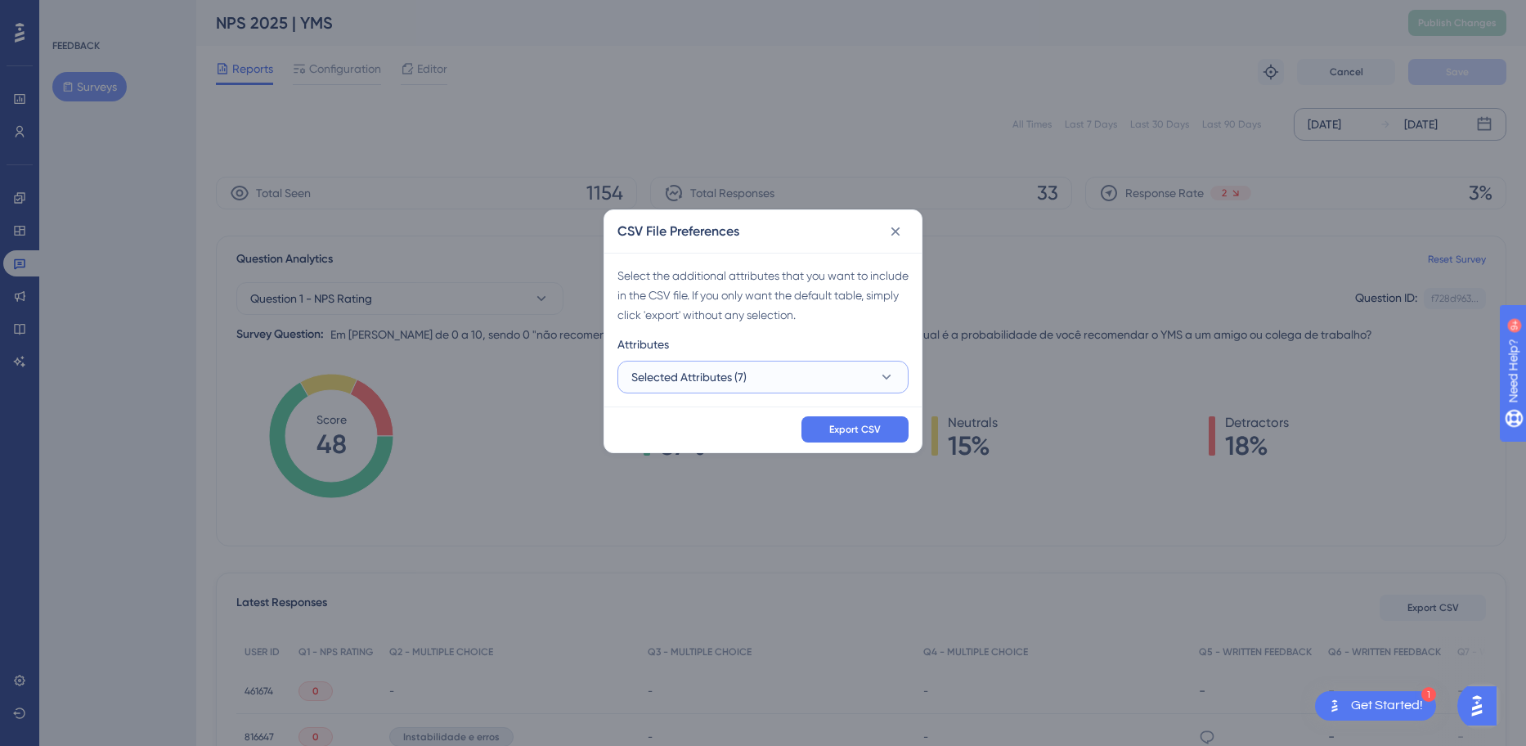
click at [889, 373] on icon at bounding box center [887, 377] width 16 height 16
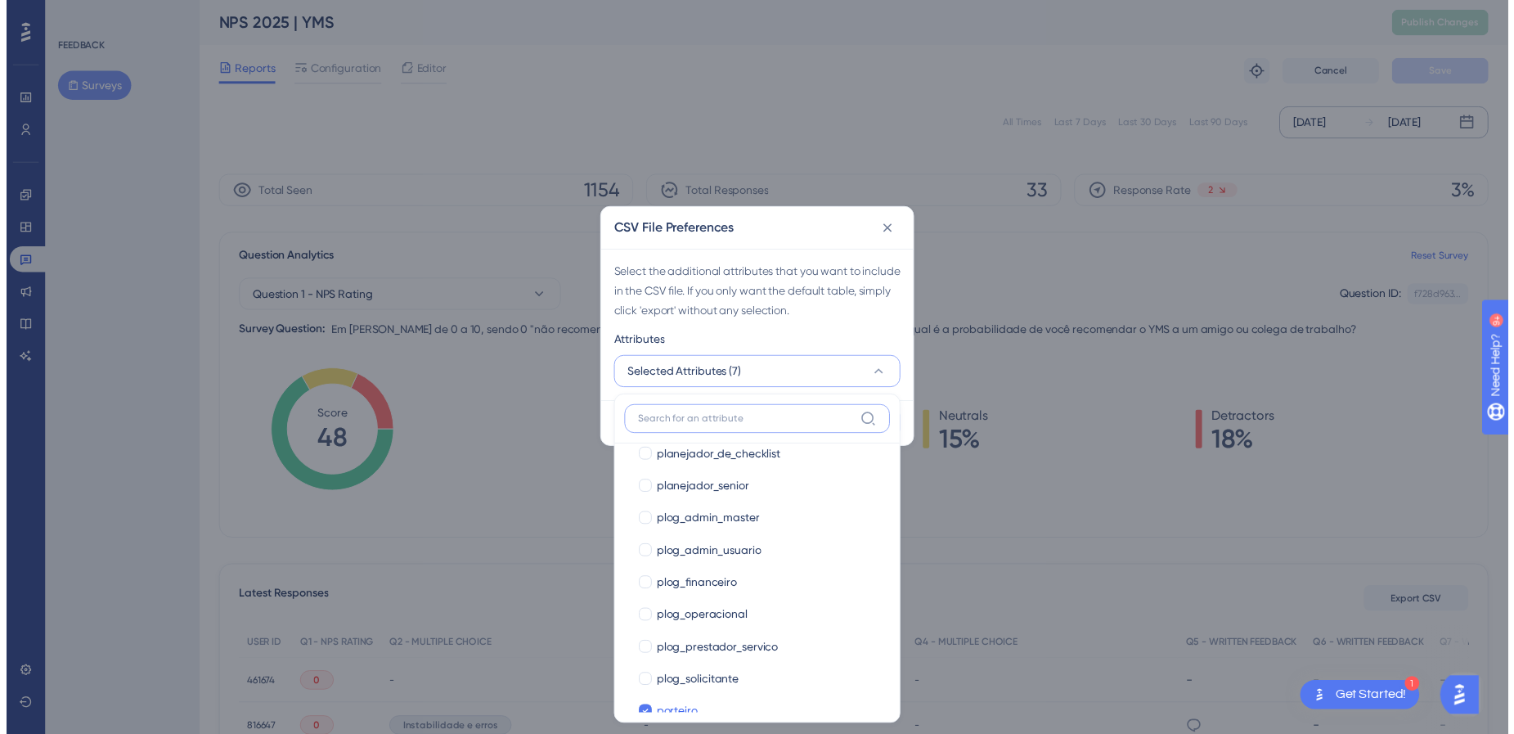
scroll to position [1513, 0]
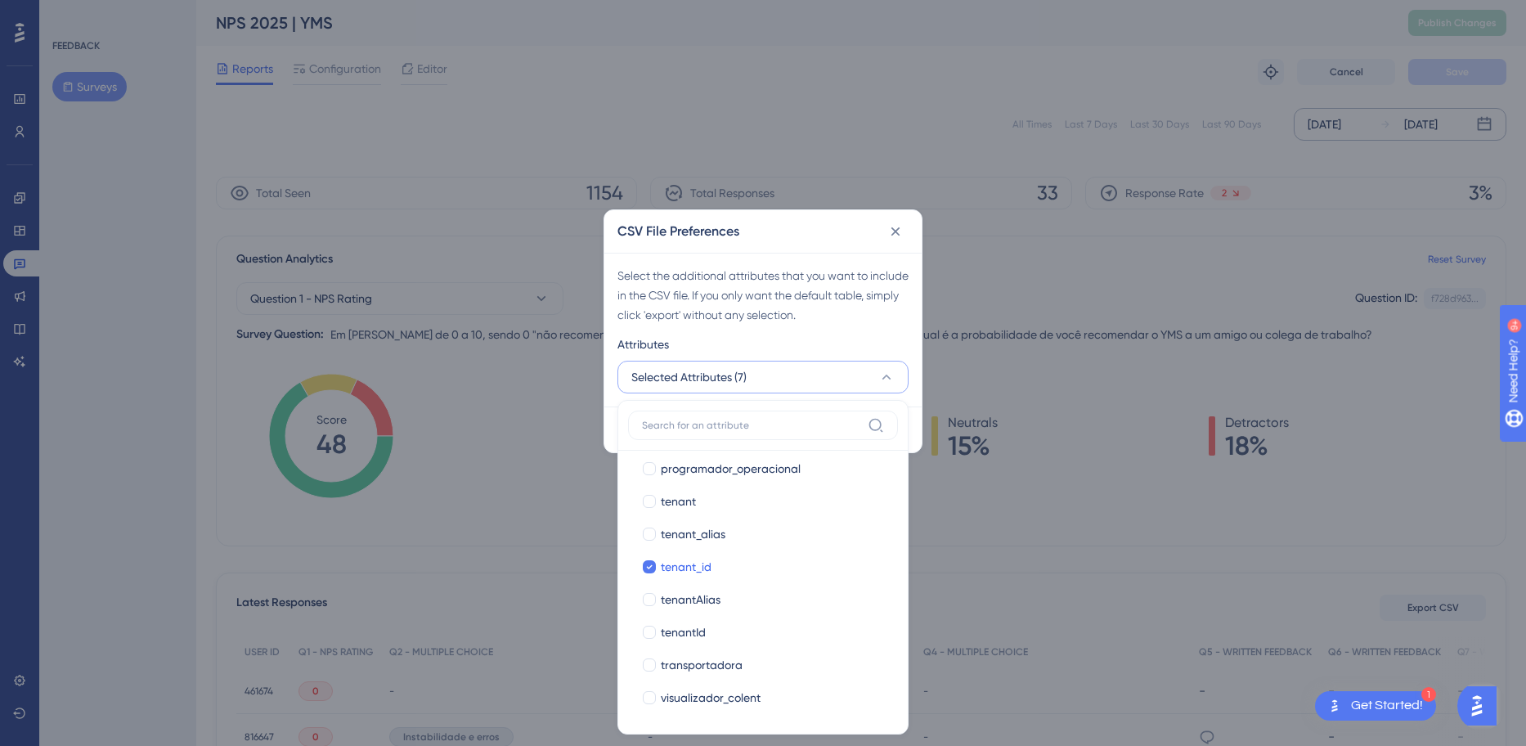
click at [892, 299] on div "Select the additional attributes that you want to include in the CSV file. If y…" at bounding box center [763, 295] width 291 height 59
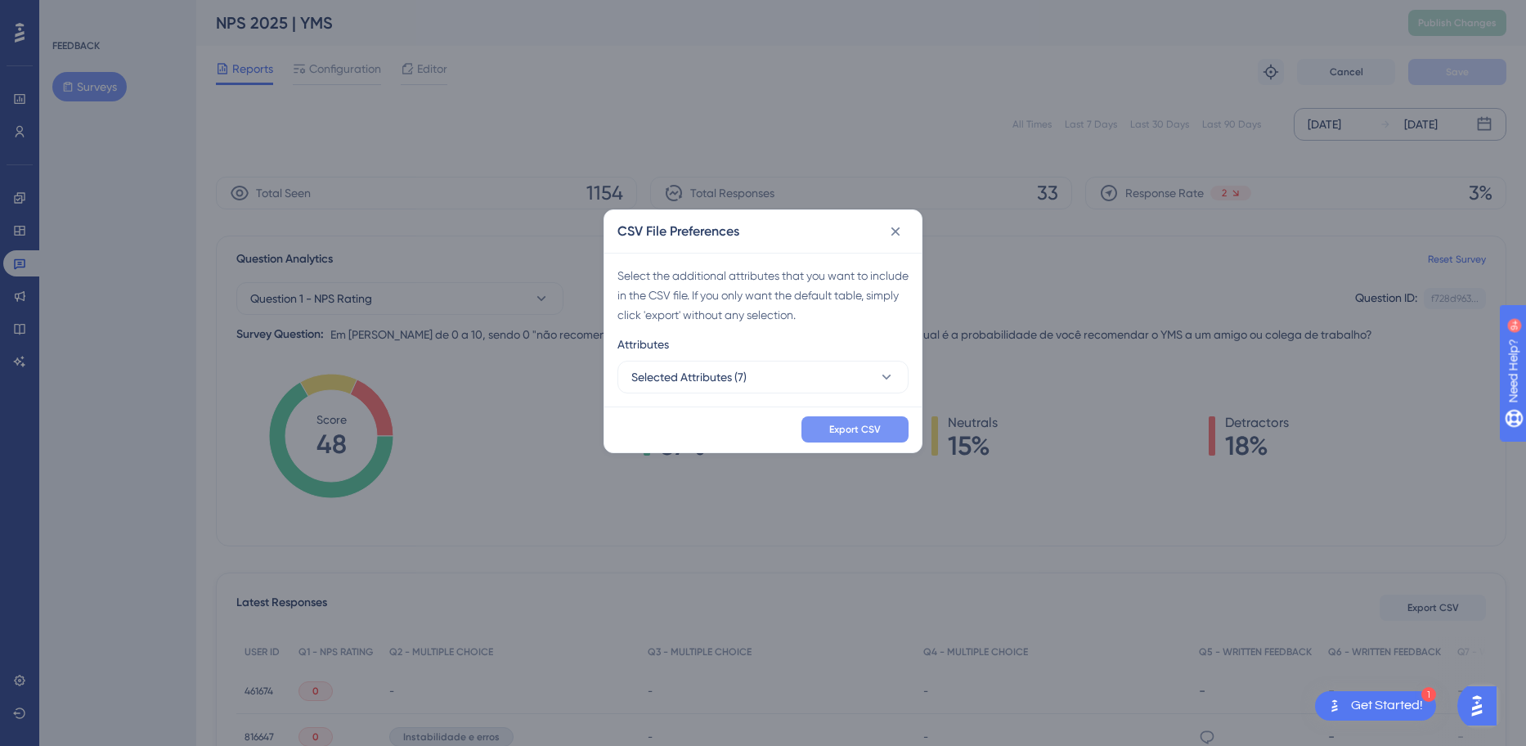
click at [877, 429] on span "Export CSV" at bounding box center [855, 429] width 52 height 13
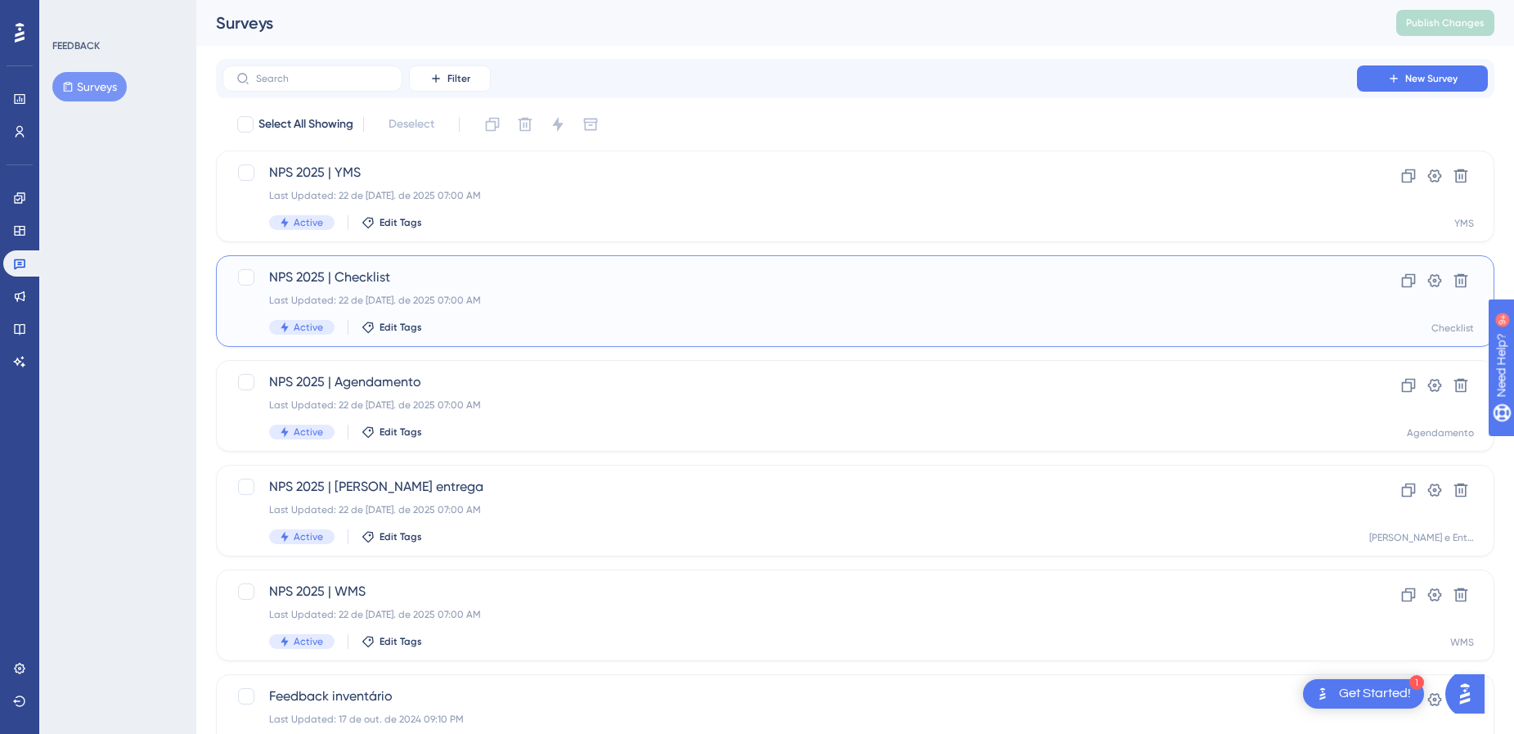
click at [488, 278] on span "NPS 2025 | Checklist" at bounding box center [789, 277] width 1041 height 20
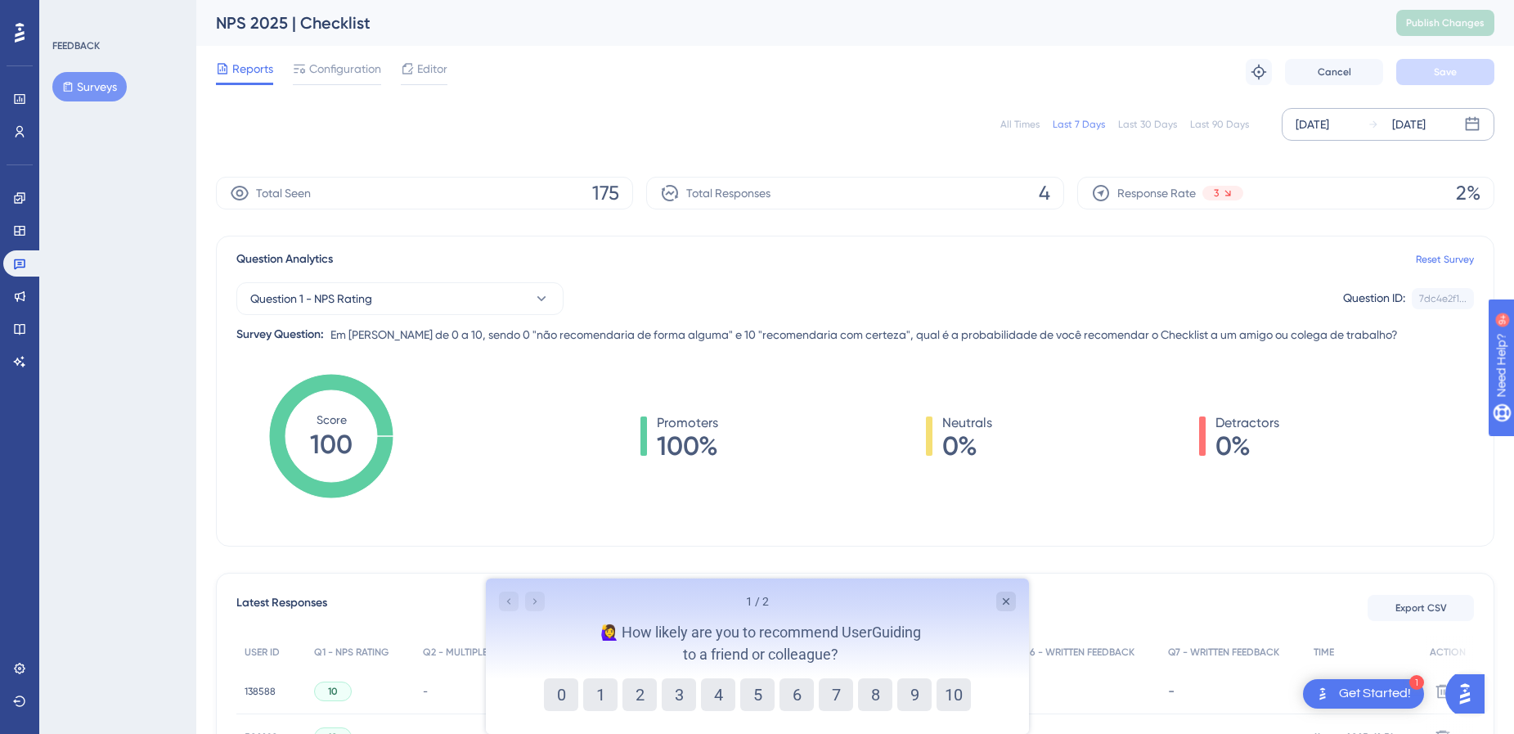
click at [1329, 119] on div "[DATE]" at bounding box center [1313, 125] width 34 height 20
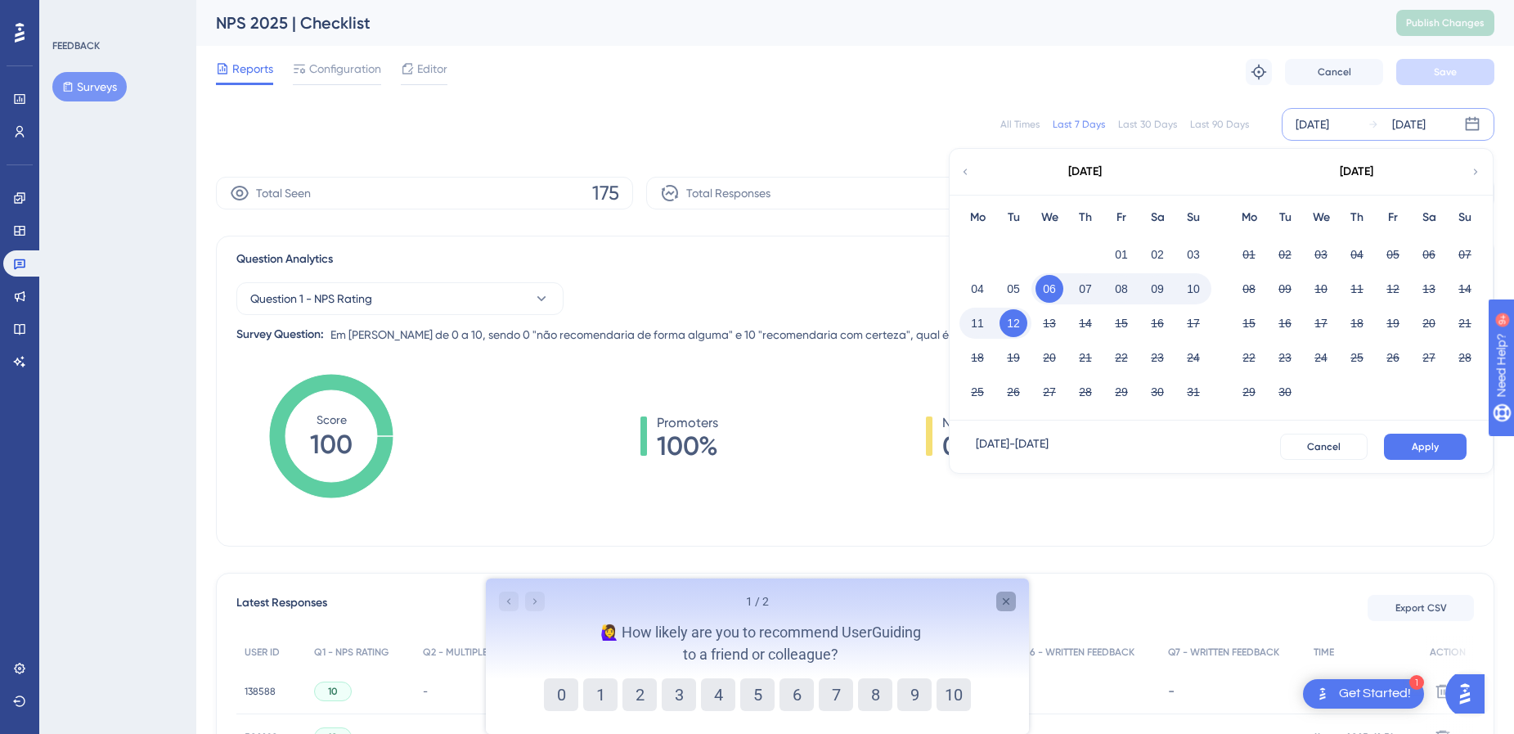
click at [1003, 607] on icon "Close survey" at bounding box center [1005, 601] width 13 height 13
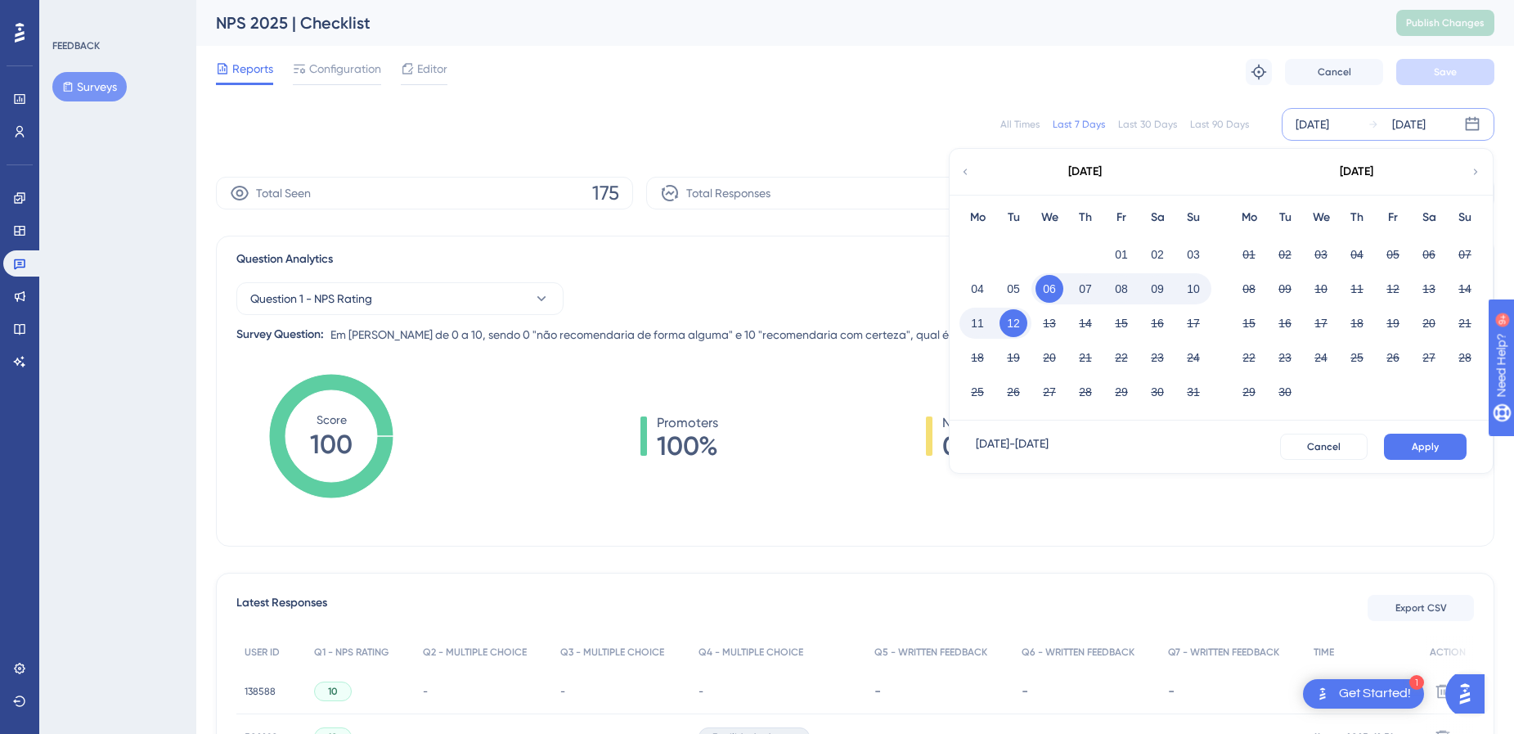
click at [969, 176] on icon at bounding box center [964, 171] width 11 height 15
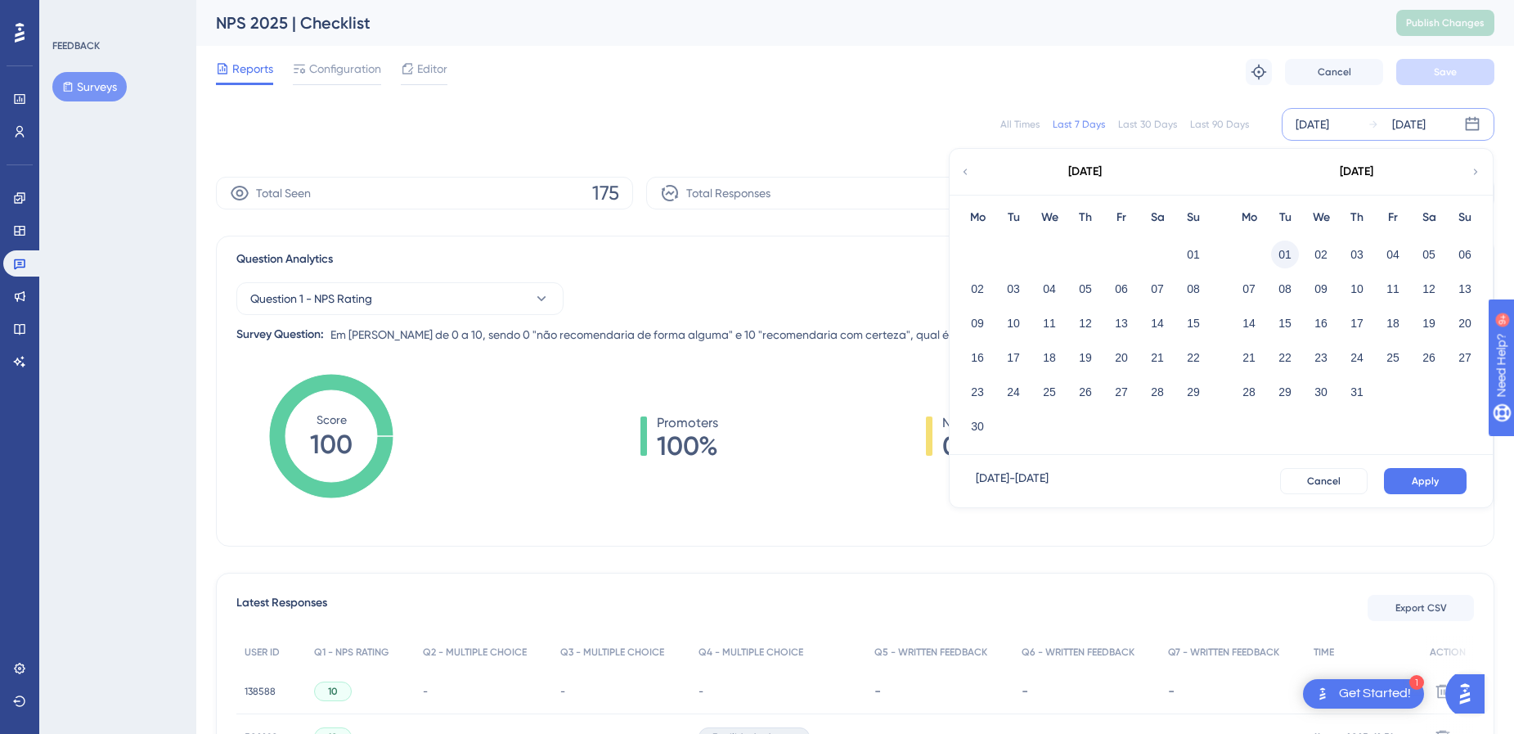
click at [1274, 251] on button "01" at bounding box center [1285, 254] width 28 height 28
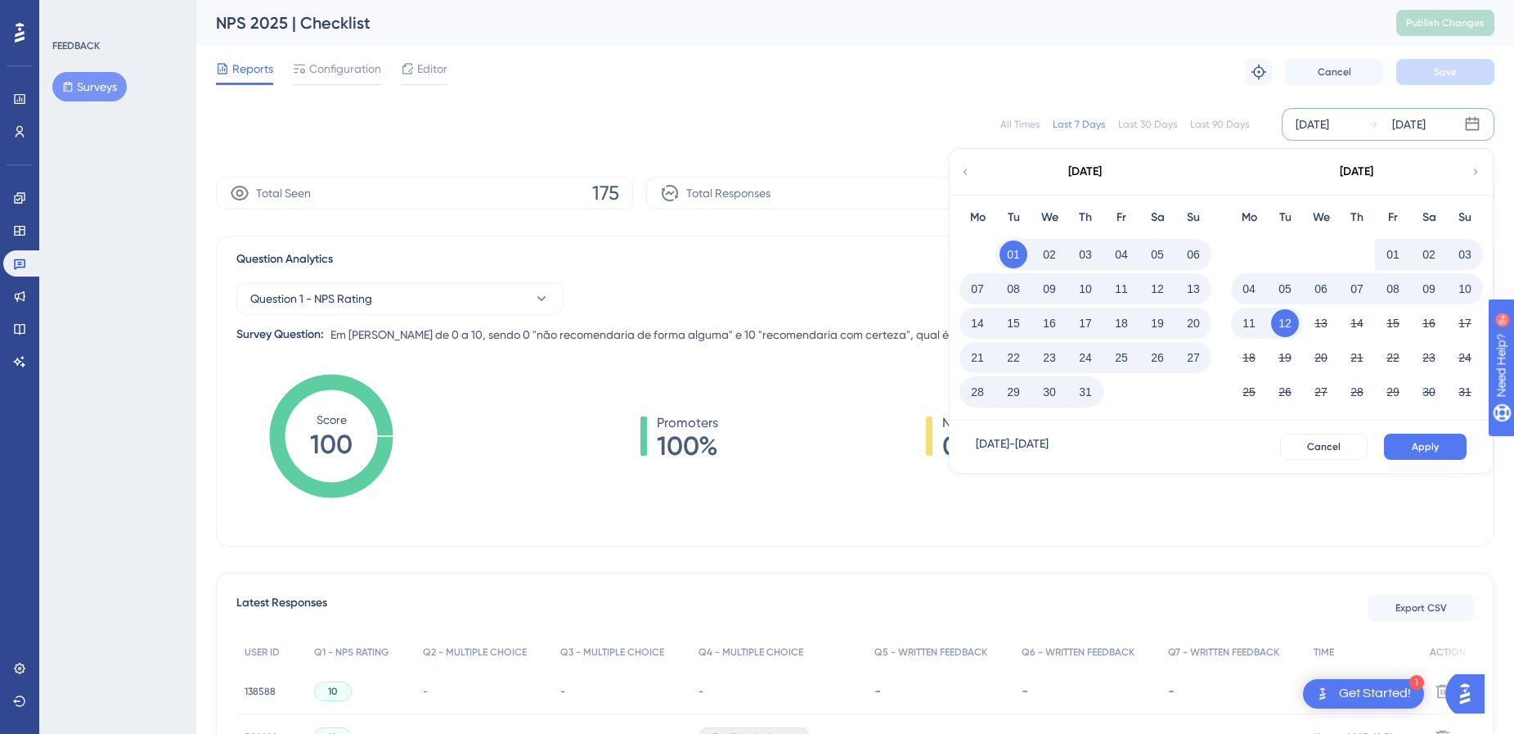
click at [1078, 400] on button "31" at bounding box center [1086, 392] width 28 height 28
click at [1409, 443] on button "Apply" at bounding box center [1425, 447] width 83 height 26
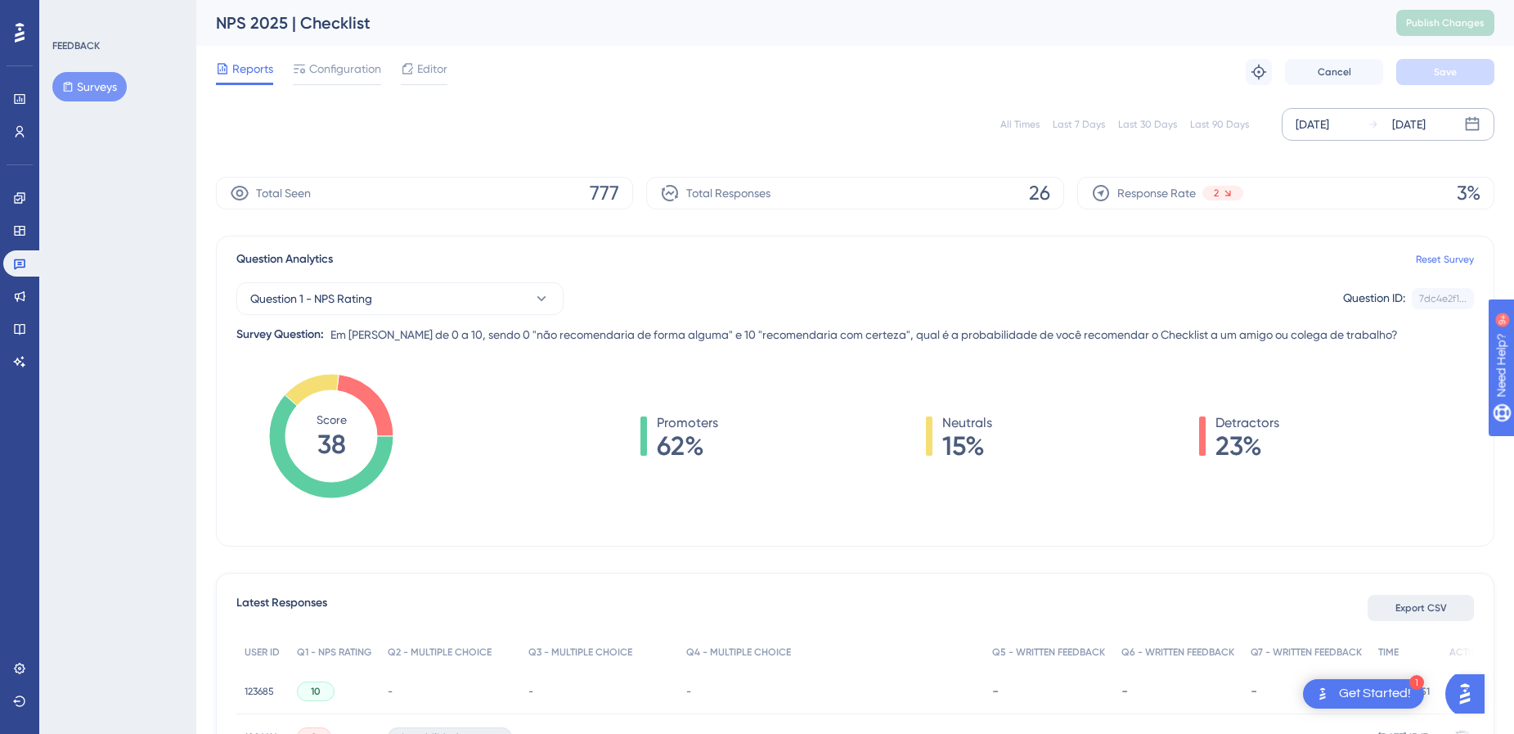
click at [1416, 607] on span "Export CSV" at bounding box center [1421, 607] width 52 height 13
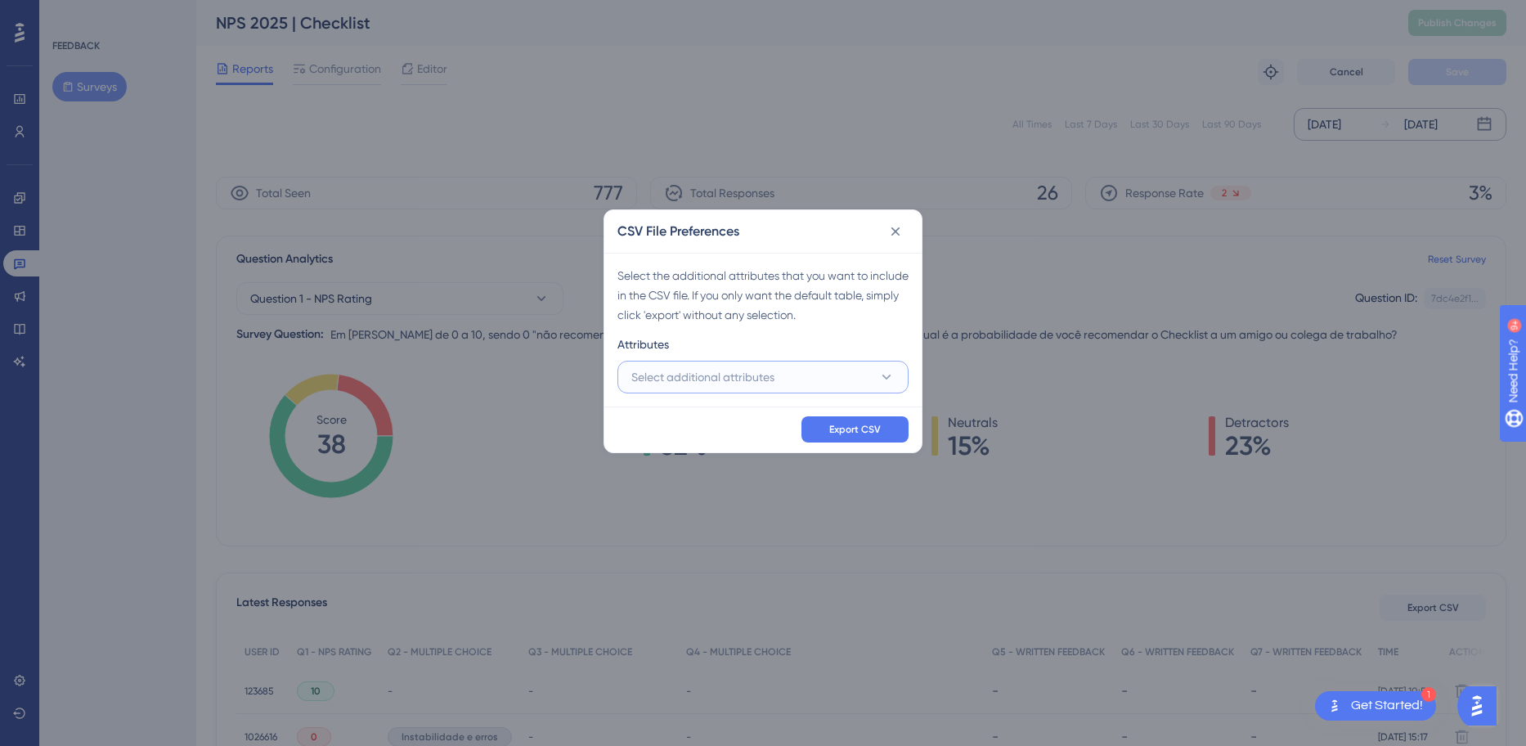
click at [750, 382] on span "Select additional attributes" at bounding box center [702, 377] width 143 height 20
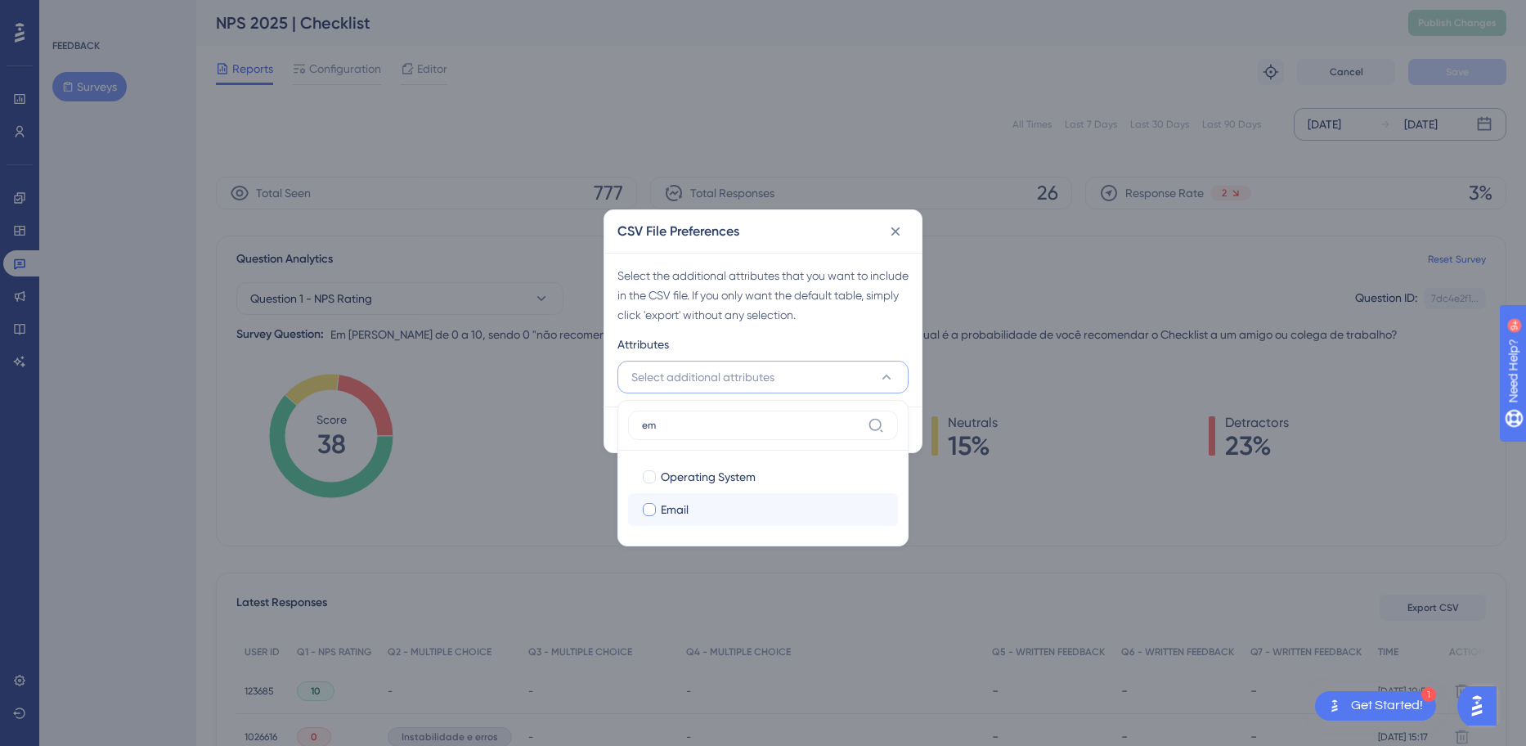
type input "em"
click at [703, 506] on div "Email" at bounding box center [773, 510] width 224 height 20
checkbox input "true"
click at [759, 421] on input "em" at bounding box center [751, 425] width 219 height 13
drag, startPoint x: 759, startPoint y: 421, endPoint x: 640, endPoint y: 424, distance: 119.5
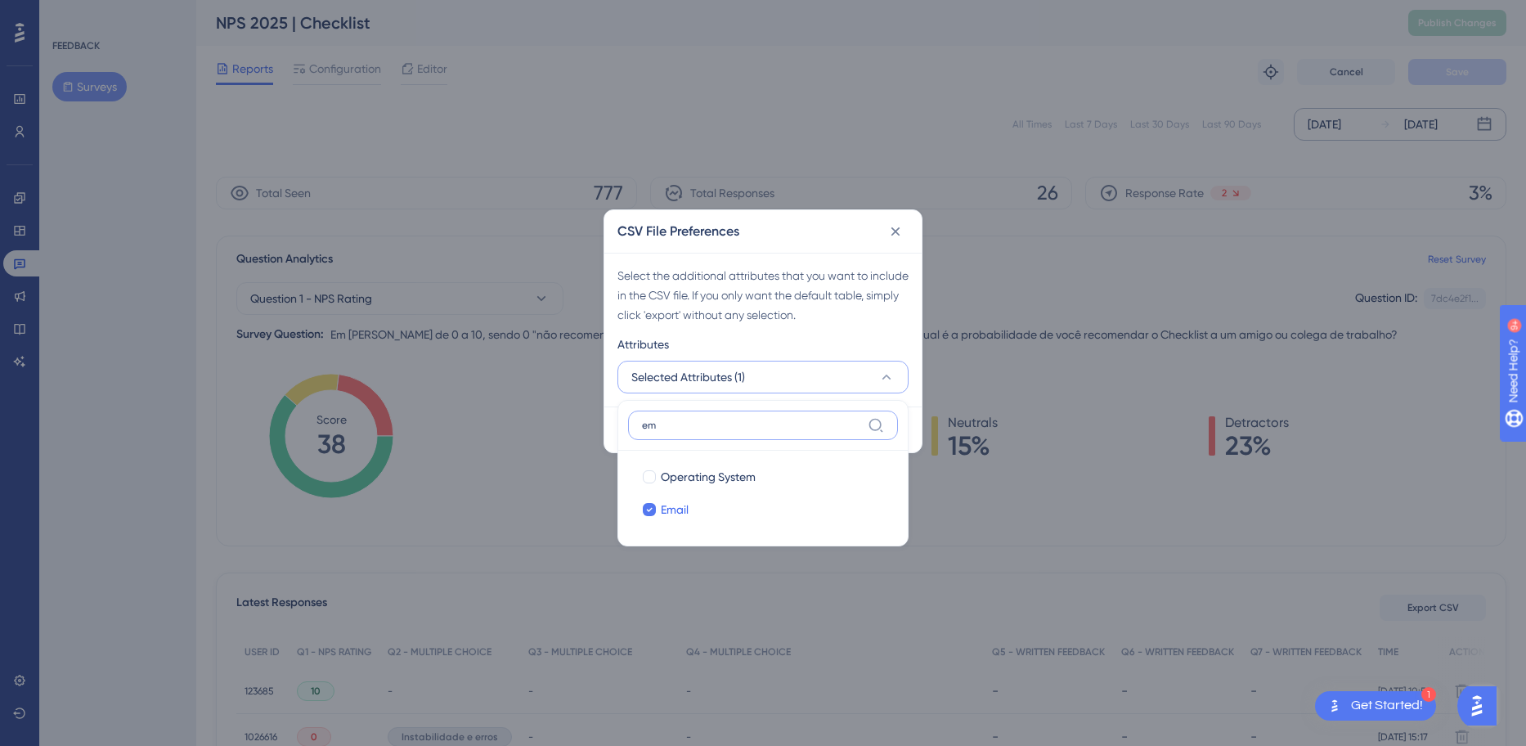
click at [640, 424] on label "em" at bounding box center [763, 425] width 270 height 29
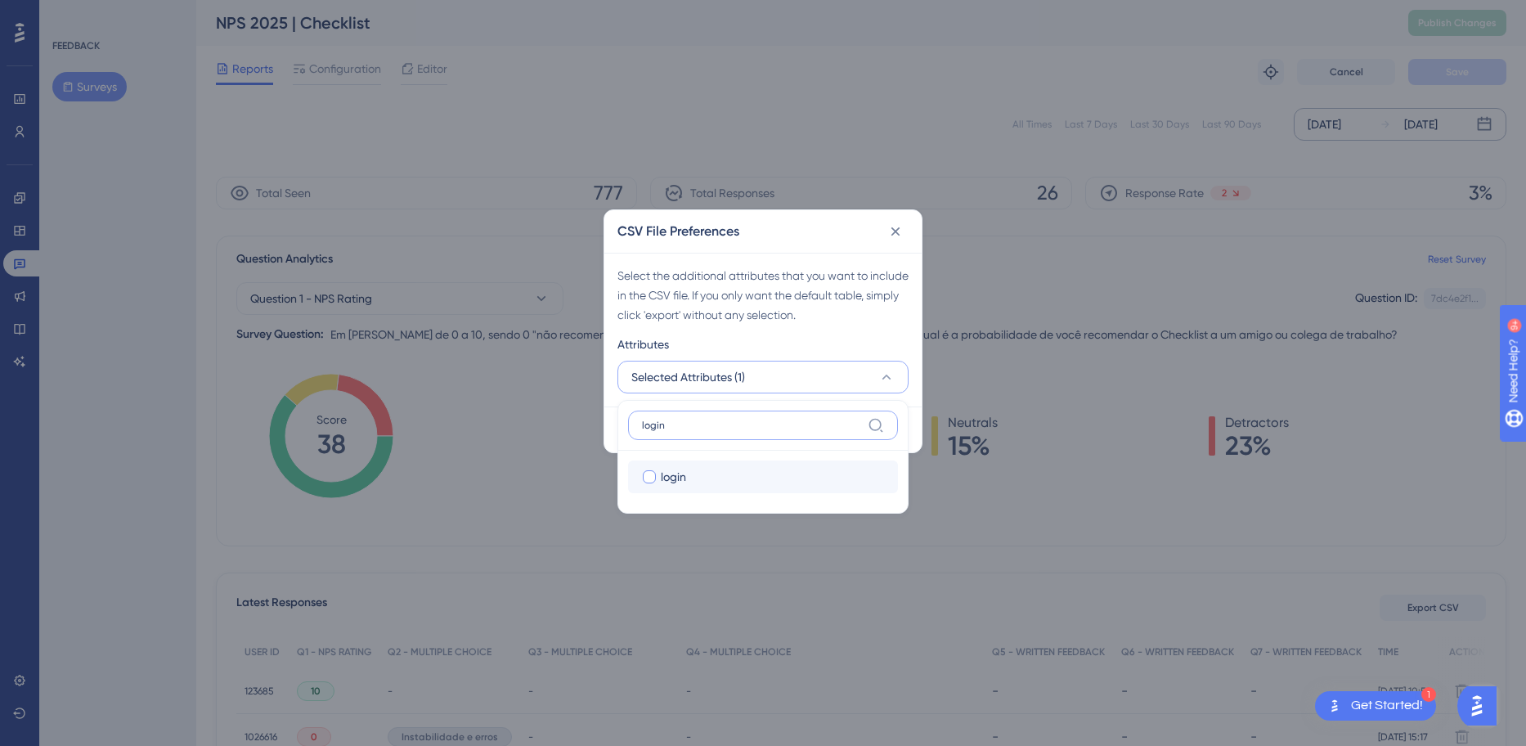
type input "login"
click at [754, 474] on div "login" at bounding box center [773, 477] width 224 height 20
checkbox input "true"
click at [755, 428] on input "login" at bounding box center [751, 425] width 219 height 13
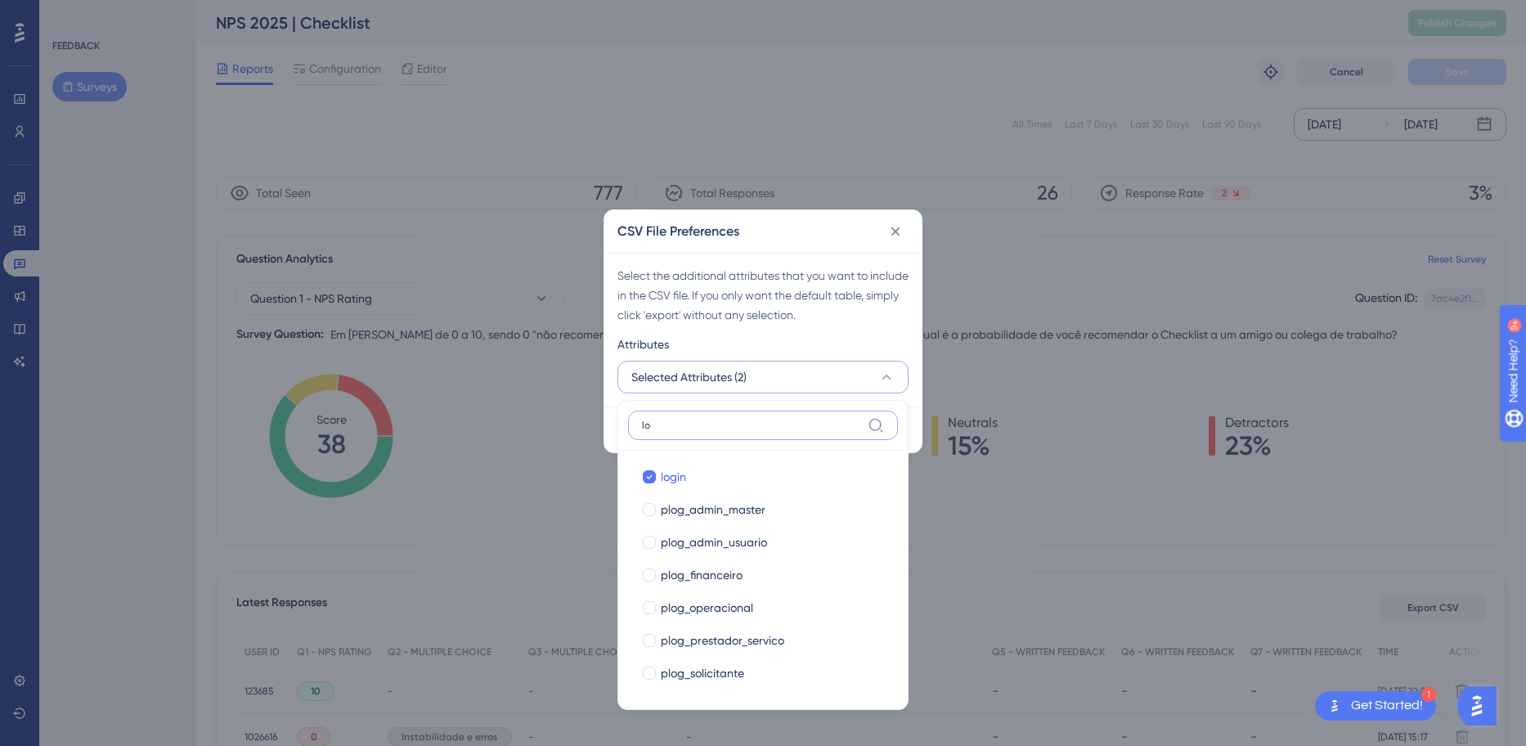
type input "l"
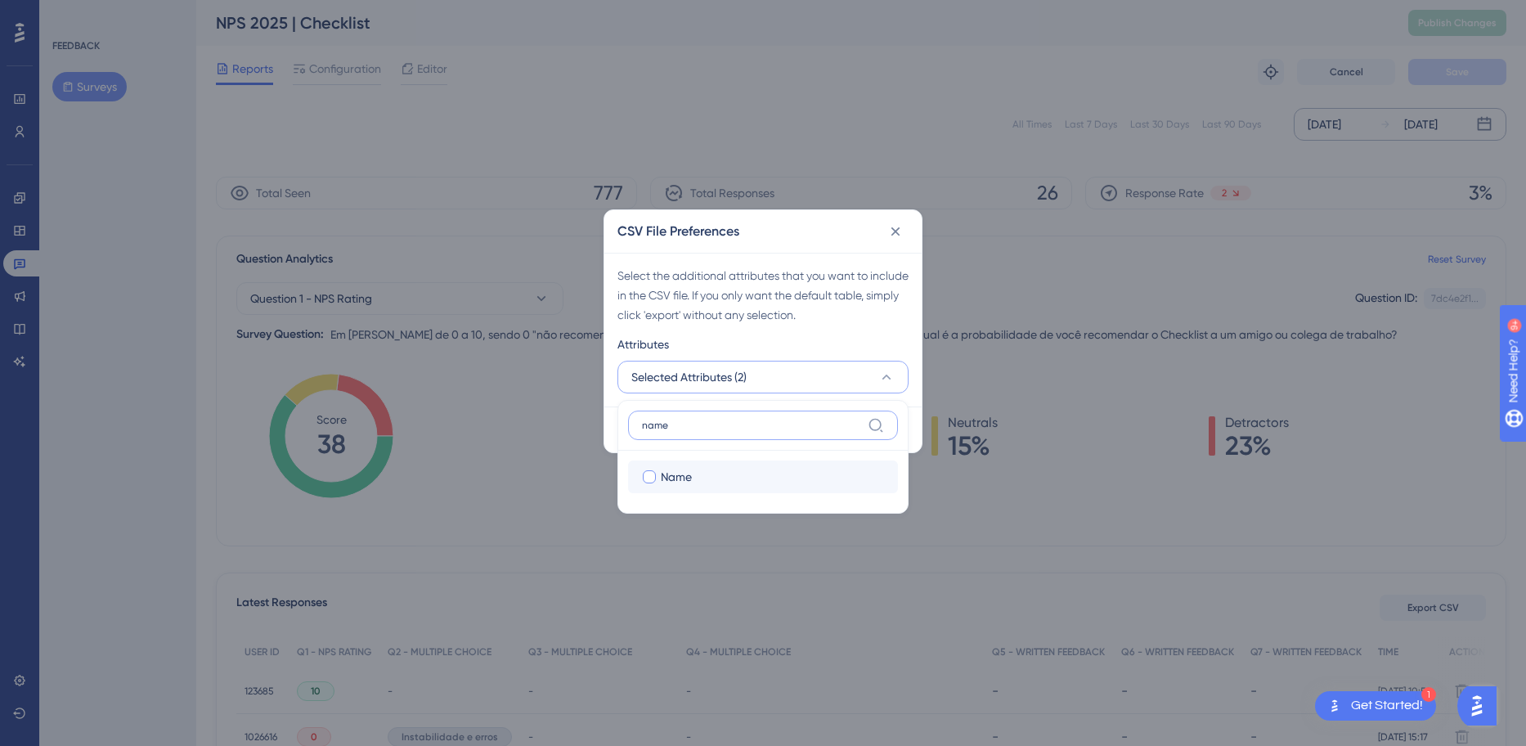
type input "name"
click at [736, 479] on div "Name" at bounding box center [773, 477] width 224 height 20
checkbox input "true"
click at [741, 428] on input "name" at bounding box center [751, 425] width 219 height 13
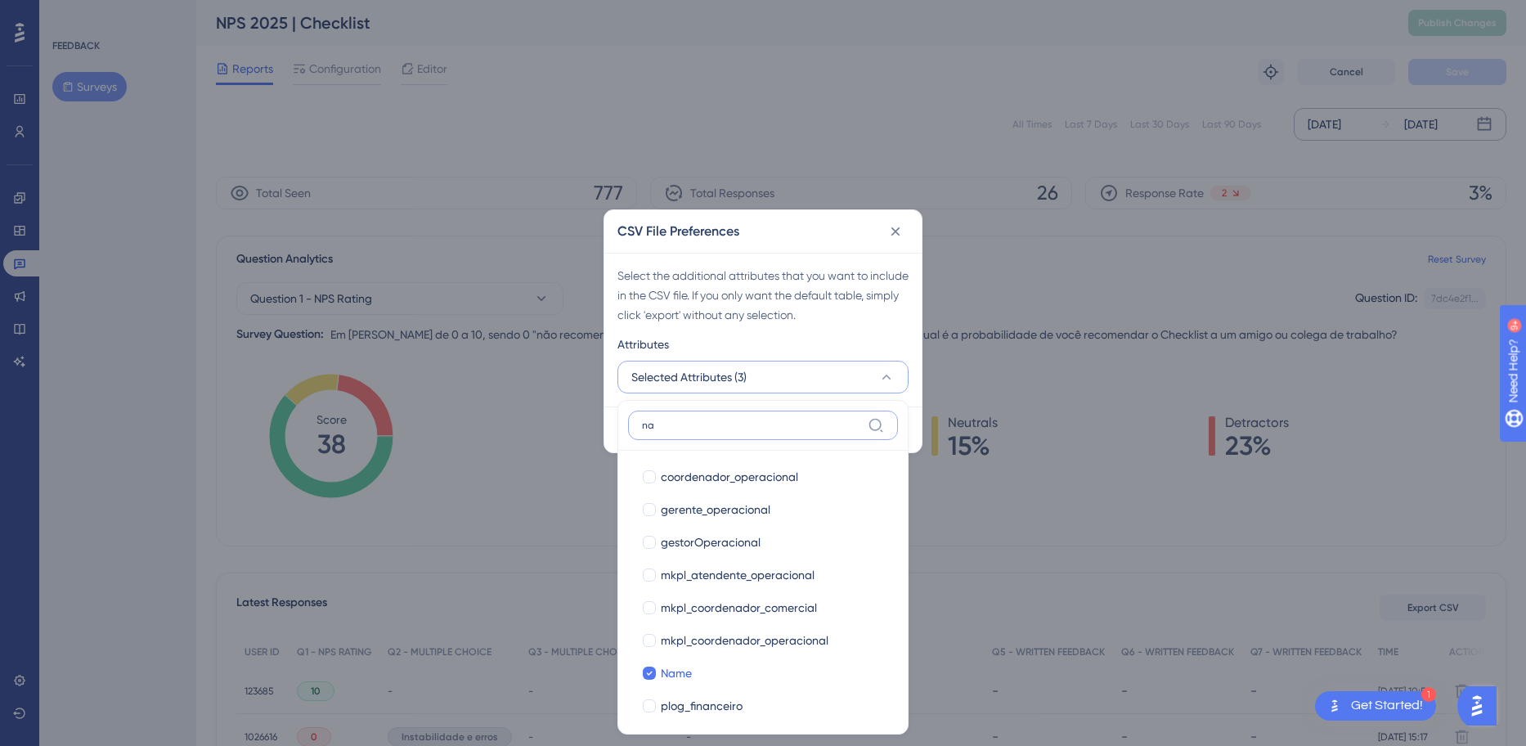
type input "n"
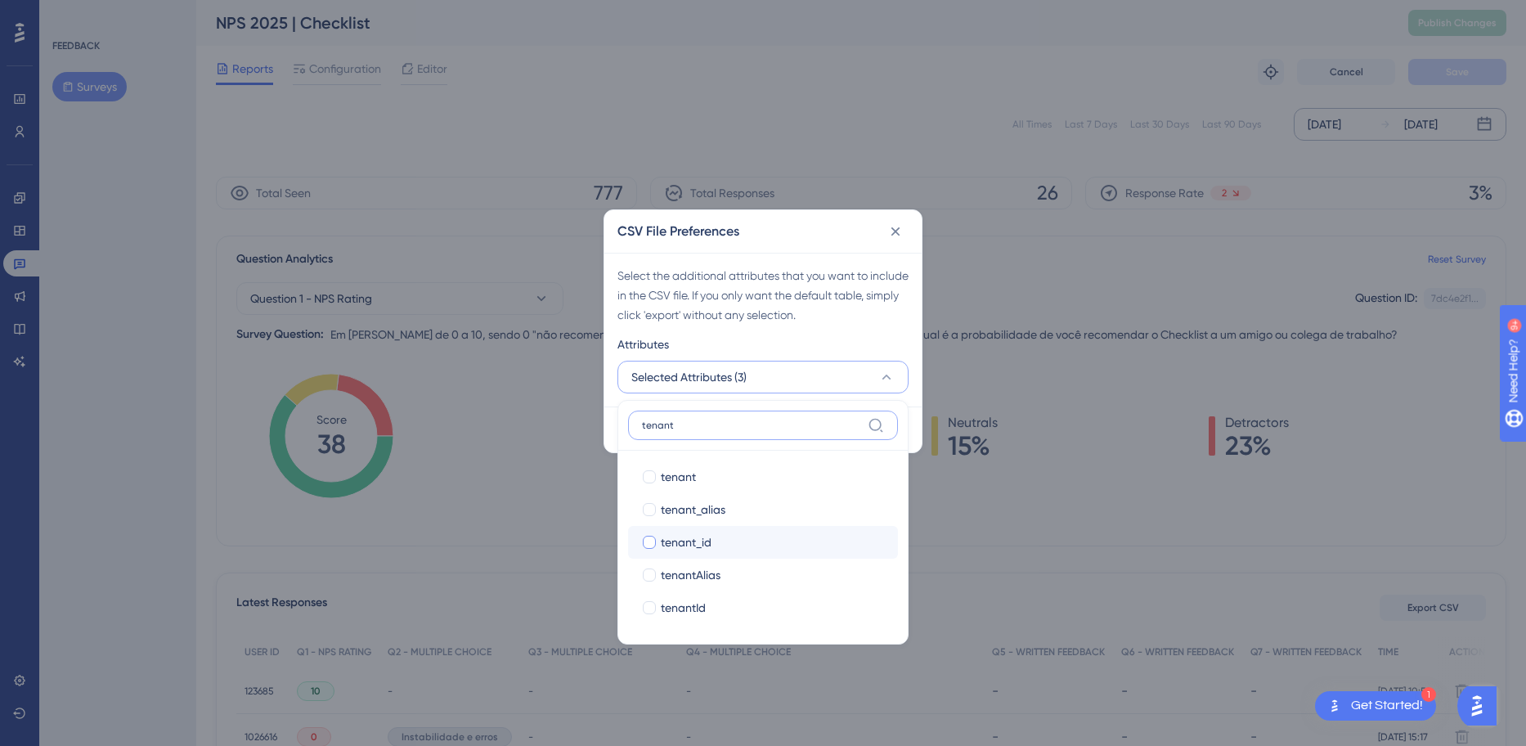
type input "tenant"
click at [737, 537] on div "tenant_id" at bounding box center [773, 543] width 224 height 20
checkbox input "true"
click at [736, 420] on input "tenant" at bounding box center [751, 425] width 219 height 13
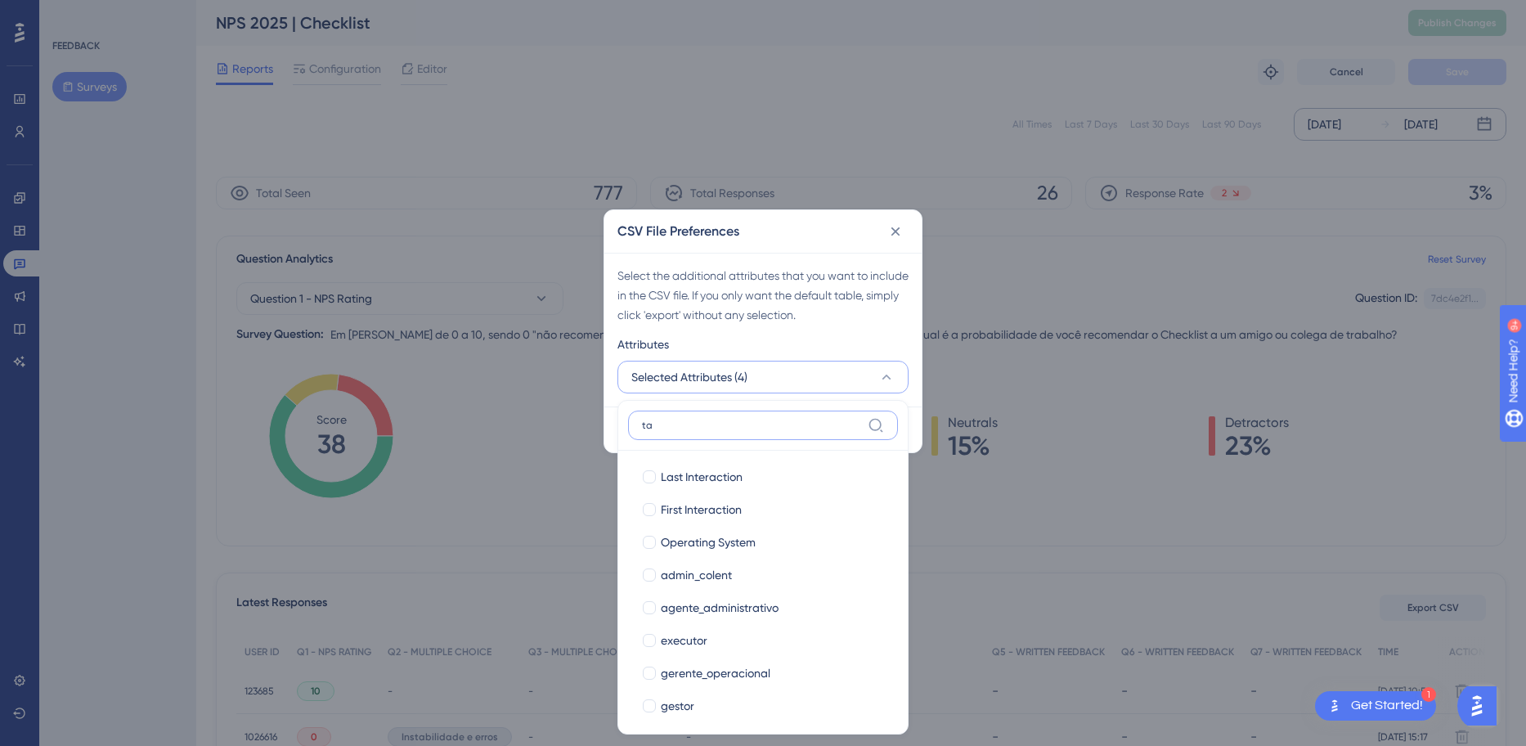
type input "t"
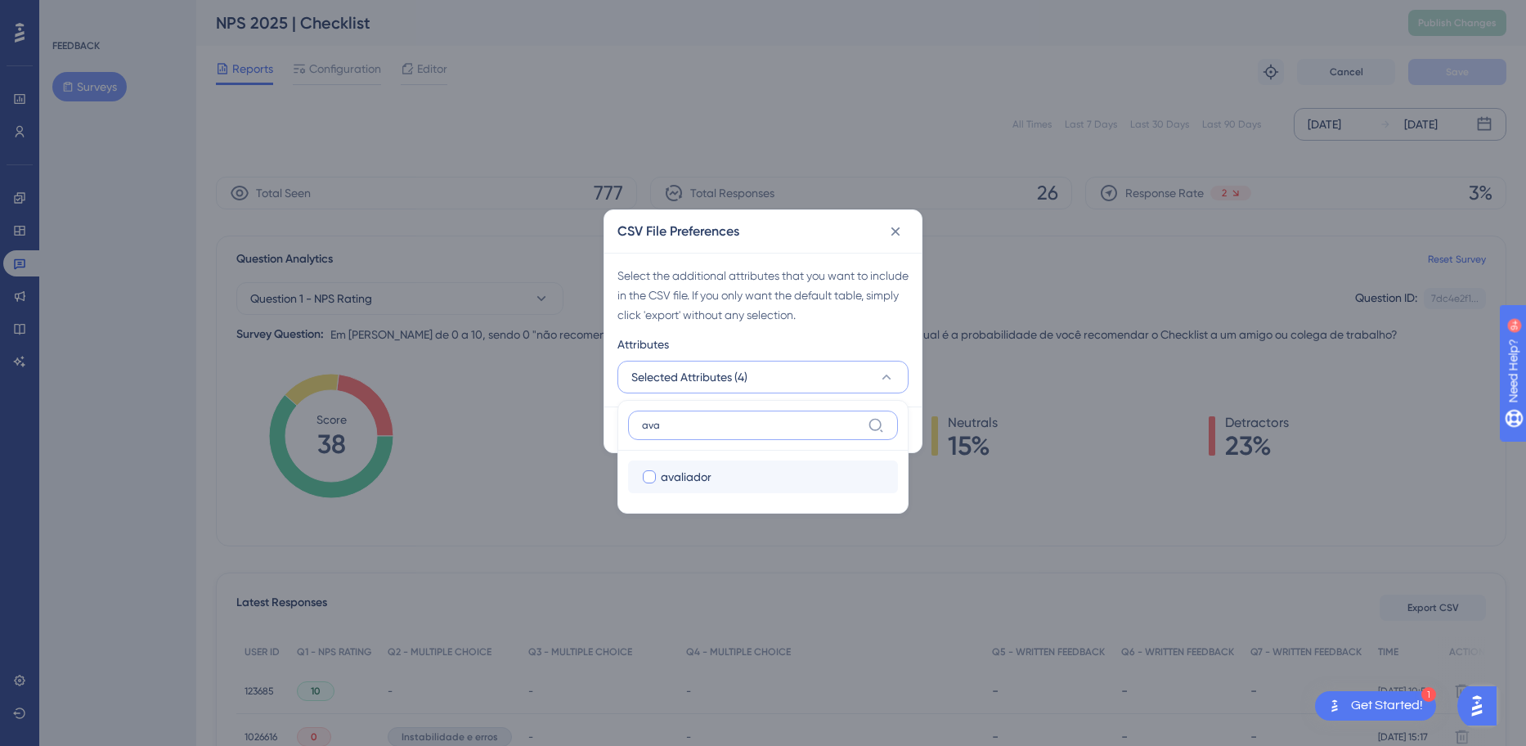
type input "ava"
click at [729, 470] on div "avaliador" at bounding box center [773, 477] width 224 height 20
checkbox input "true"
click at [736, 425] on input "ava" at bounding box center [751, 425] width 219 height 13
type input "a"
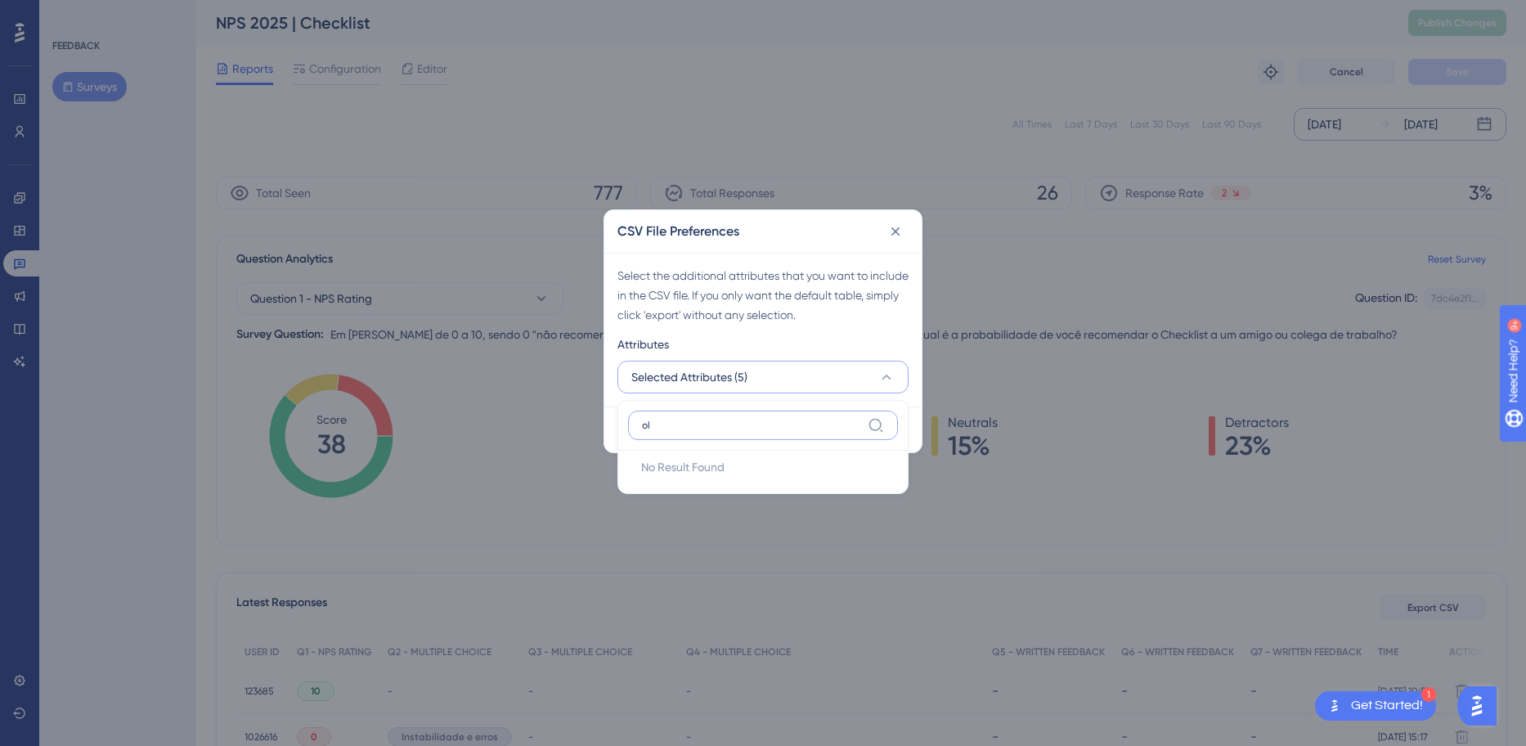
type input "o"
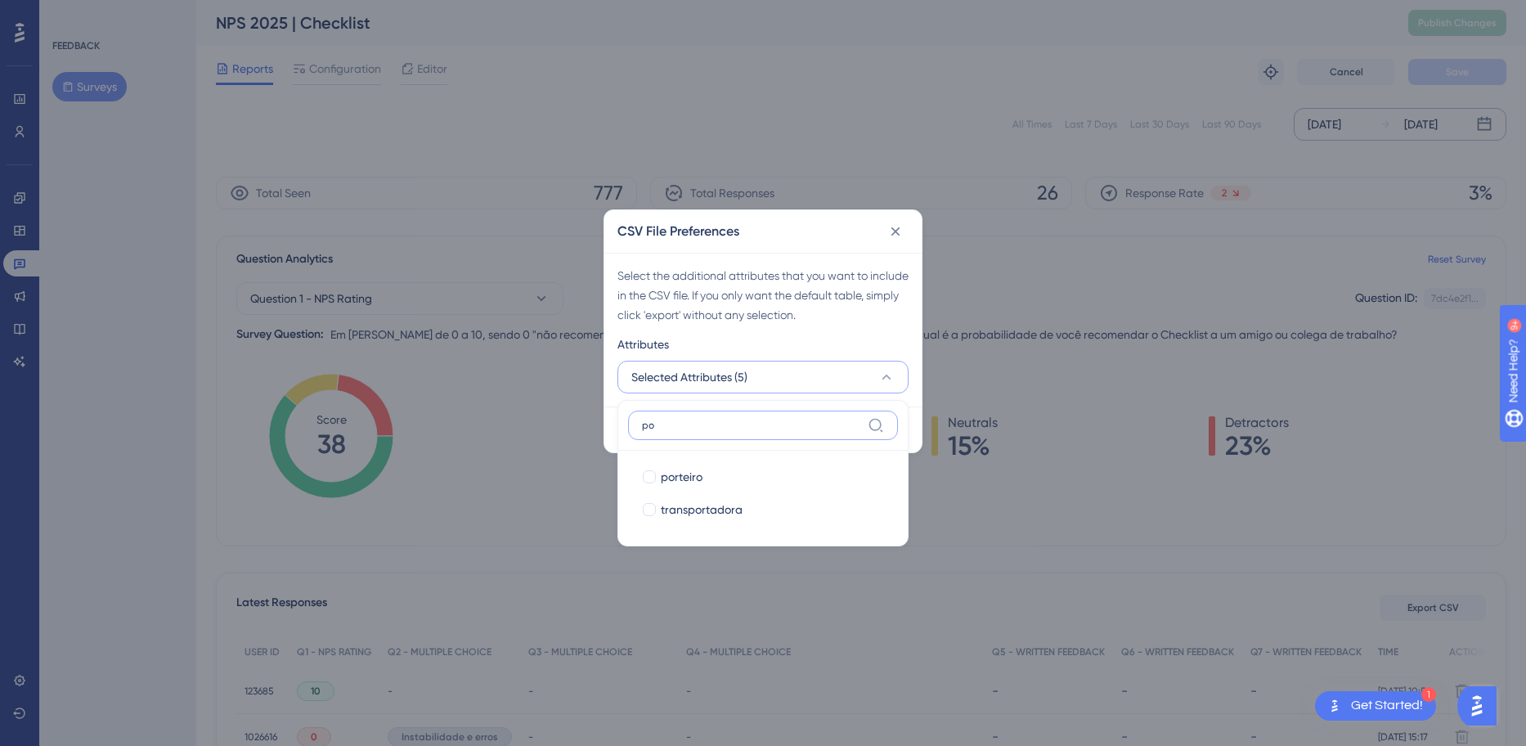
type input "p"
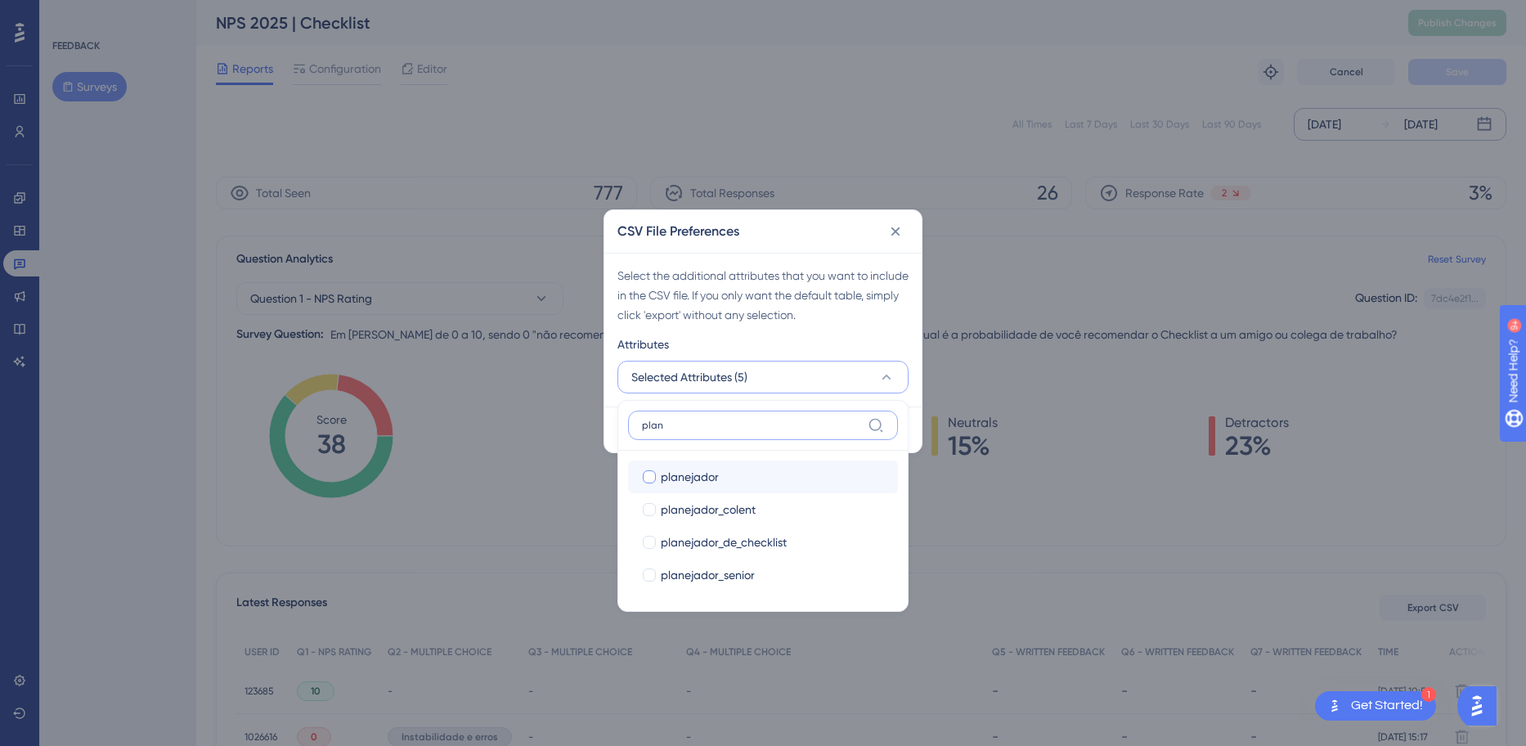
type input "plan"
click at [730, 474] on div "planejador" at bounding box center [773, 477] width 224 height 20
checkbox input "true"
click at [723, 425] on input "plan" at bounding box center [751, 425] width 219 height 13
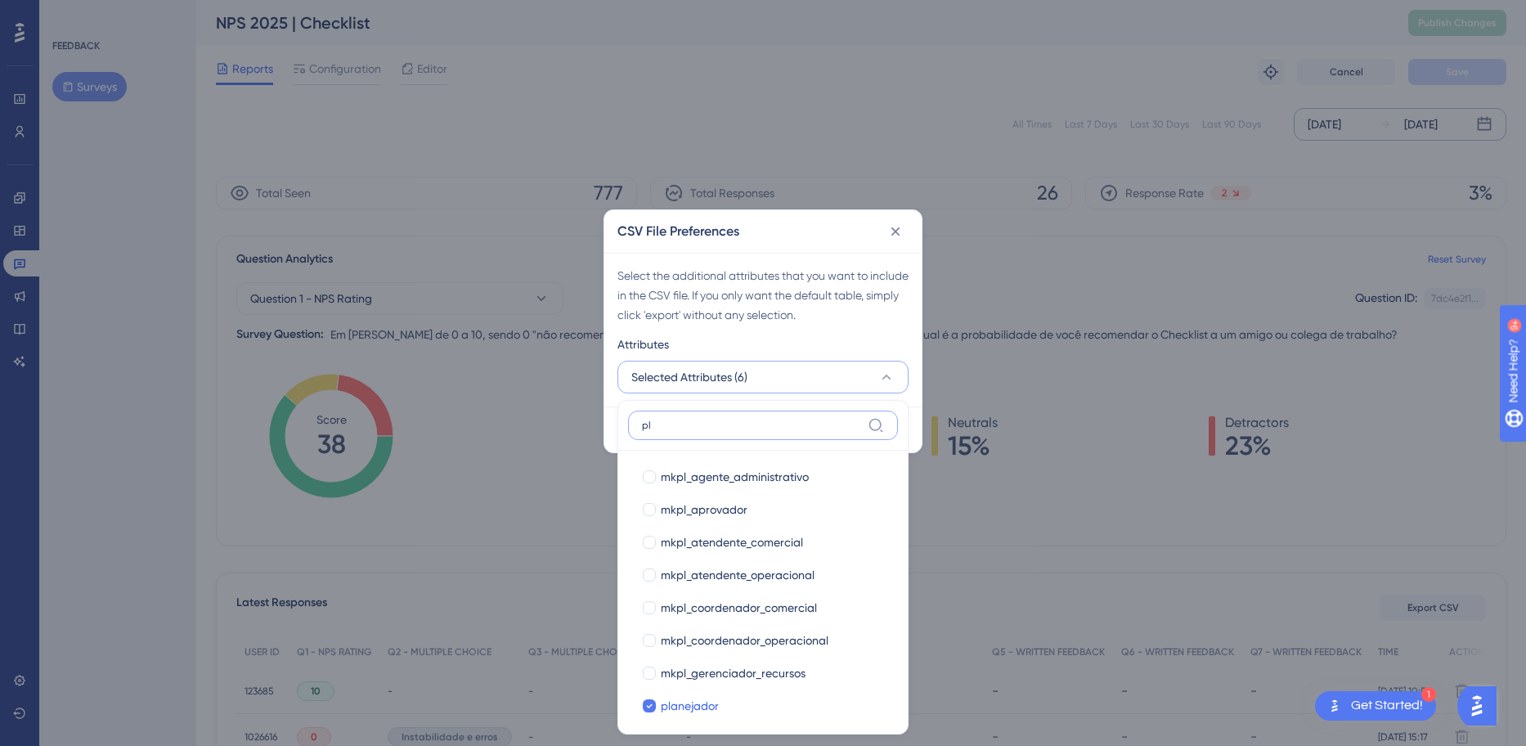
type input "p"
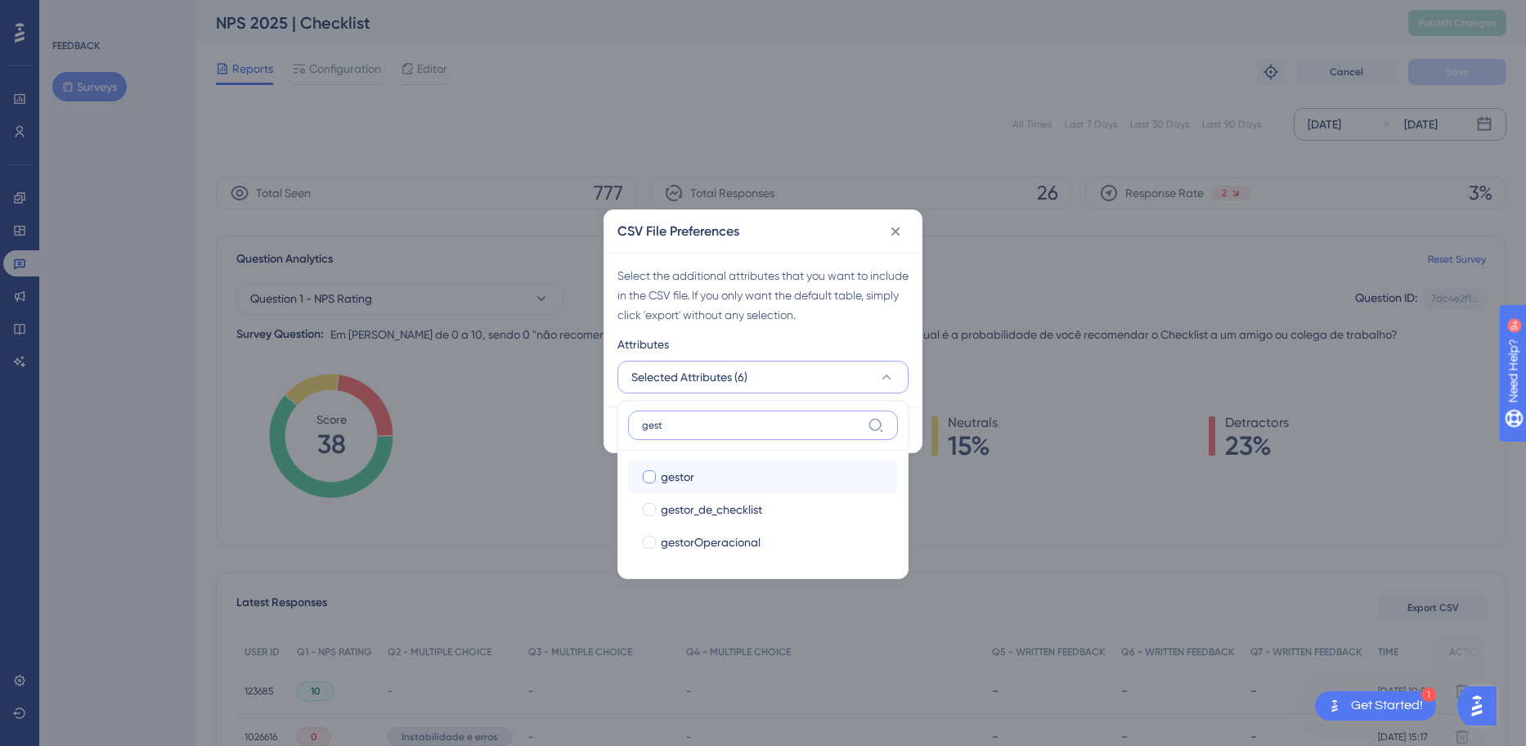
type input "gest"
click at [742, 472] on div "gestor" at bounding box center [773, 477] width 224 height 20
checkbox input "true"
click at [739, 425] on input "gest" at bounding box center [751, 425] width 219 height 13
type input "g"
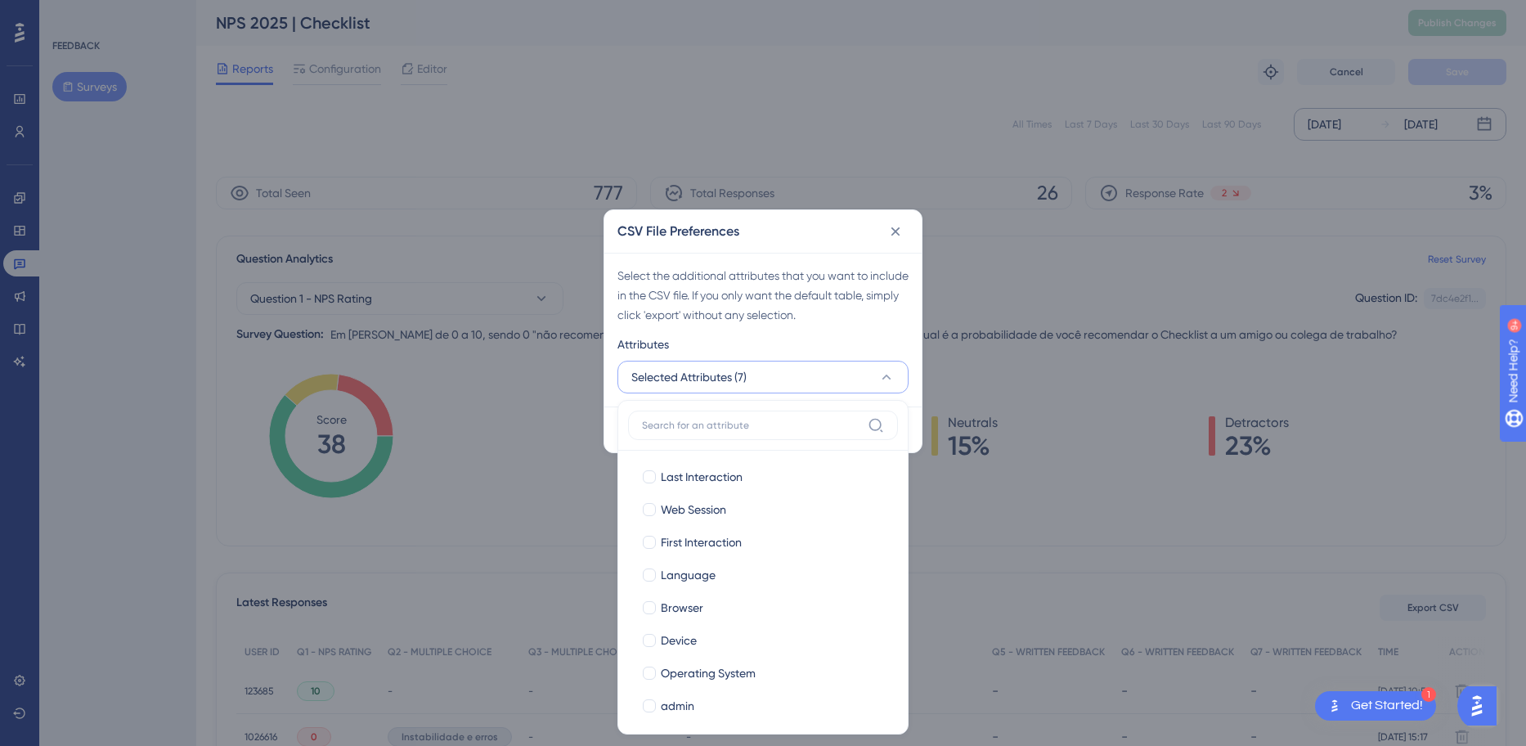
click at [906, 314] on div "Select the additional attributes that you want to include in the CSV file. If y…" at bounding box center [763, 295] width 291 height 59
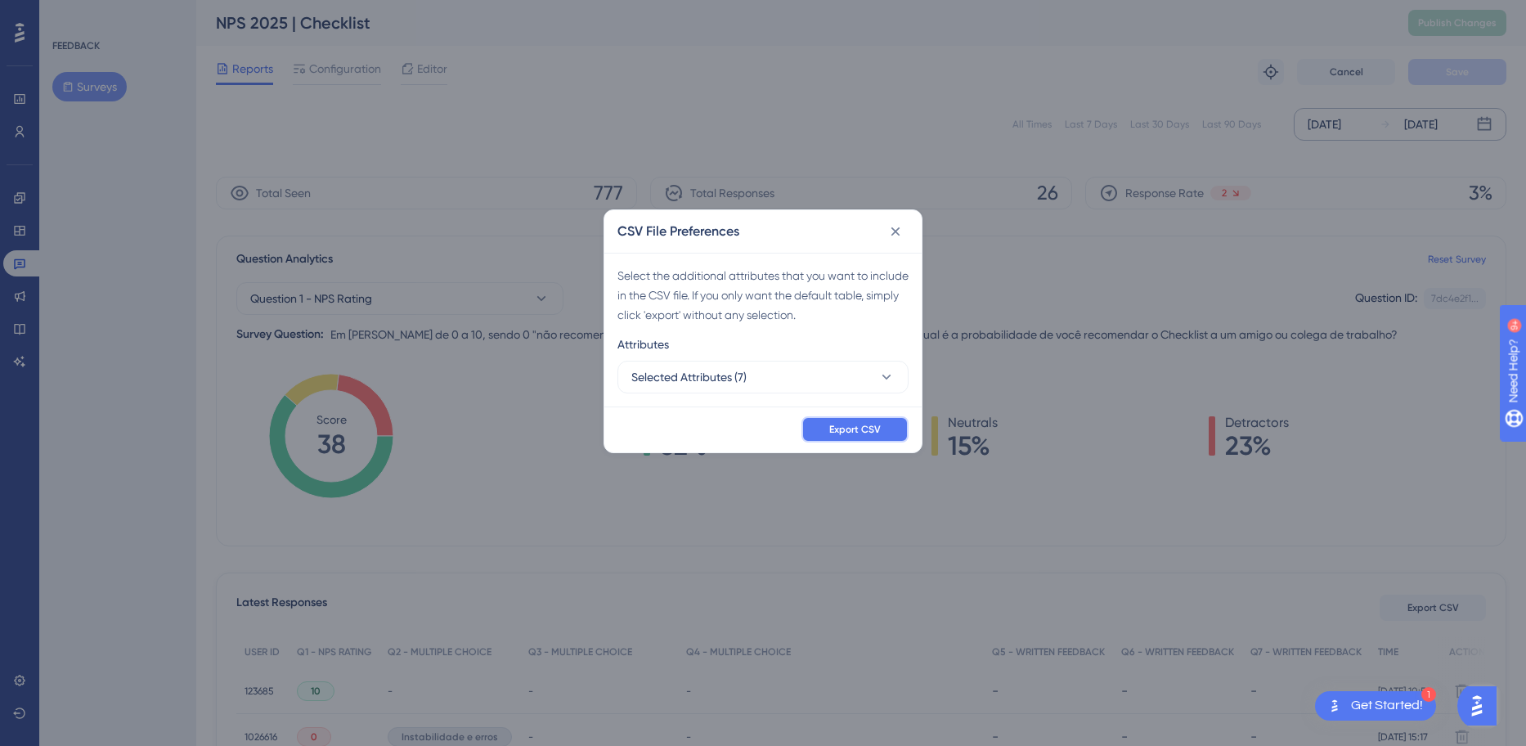
click at [843, 430] on span "Export CSV" at bounding box center [855, 429] width 52 height 13
